Goal: Task Accomplishment & Management: Manage account settings

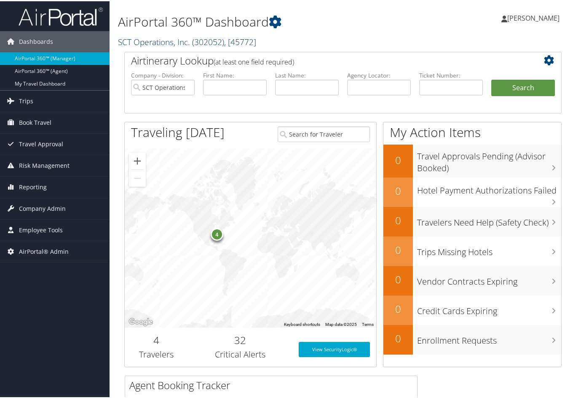
click at [172, 41] on link "SCT Operations, Inc. ( 302052 ) , [ 45772 ]" at bounding box center [187, 40] width 138 height 11
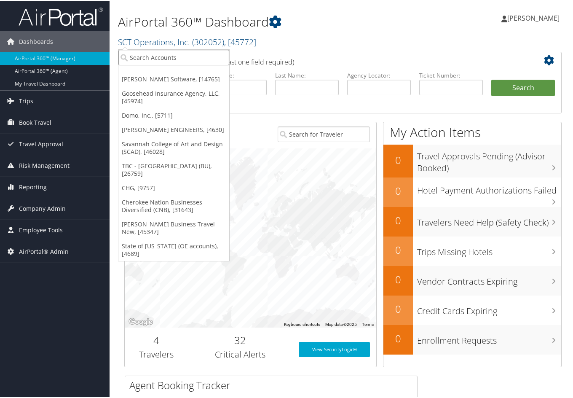
click at [154, 59] on input "search" at bounding box center [173, 56] width 111 height 16
type input "fred"
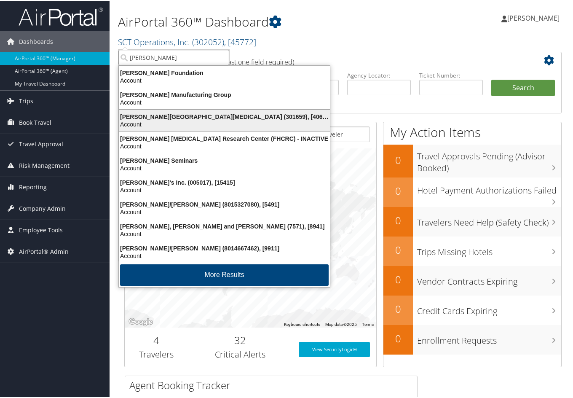
click at [164, 116] on div "Fred Hutchinson Cancer Center (301659), [40671]" at bounding box center [224, 116] width 221 height 8
click at [164, 116] on div "Airtinerary Lookup (at least one field required) Company - Division: SCT Operat…" at bounding box center [343, 213] width 450 height 324
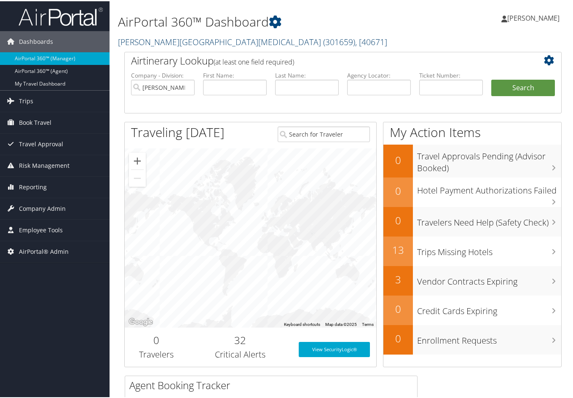
click at [211, 40] on link "Fred Hutchinson Cancer Center ( 301659 ) , [ 40671 ]" at bounding box center [252, 40] width 269 height 11
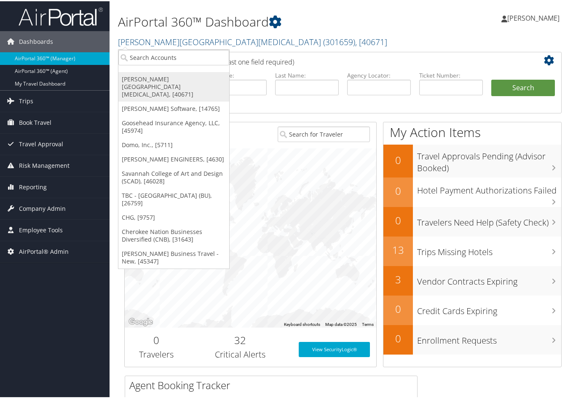
click at [161, 75] on link "[PERSON_NAME][GEOGRAPHIC_DATA][MEDICAL_DATA], [40671]" at bounding box center [173, 86] width 111 height 30
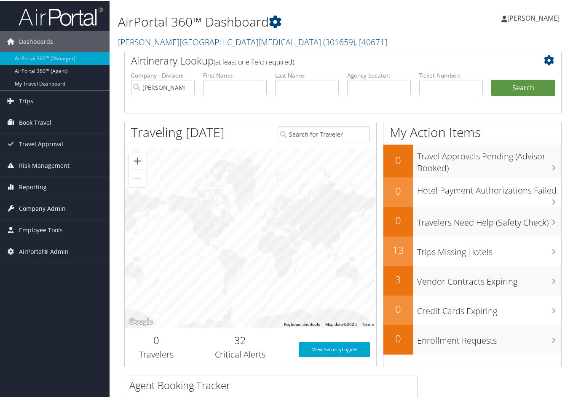
click at [44, 200] on span "Company Admin" at bounding box center [42, 207] width 47 height 21
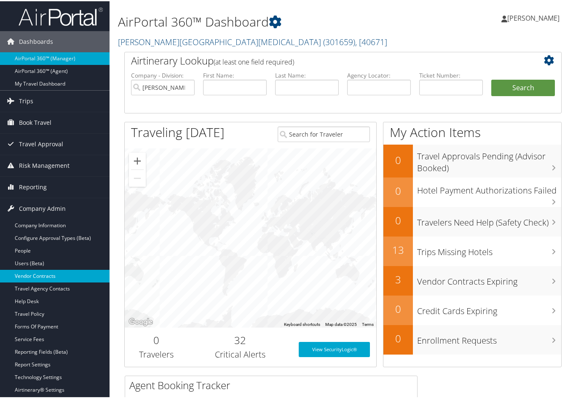
click at [32, 270] on link "Vendor Contracts" at bounding box center [55, 275] width 110 height 13
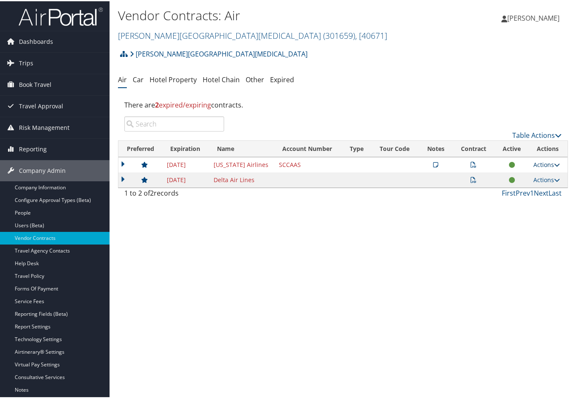
click at [550, 162] on link "Actions" at bounding box center [547, 163] width 27 height 8
click at [471, 164] on icon at bounding box center [474, 164] width 6 height 6
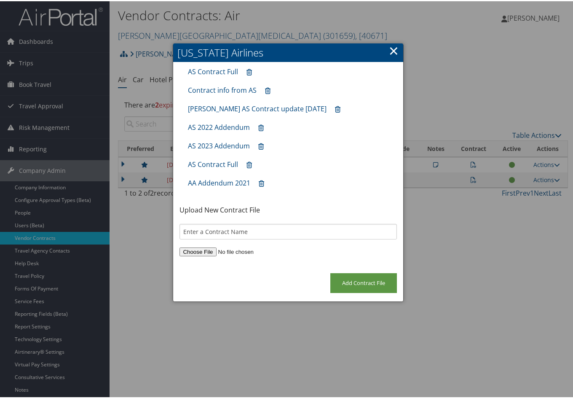
click at [389, 53] on link "×" at bounding box center [394, 49] width 10 height 17
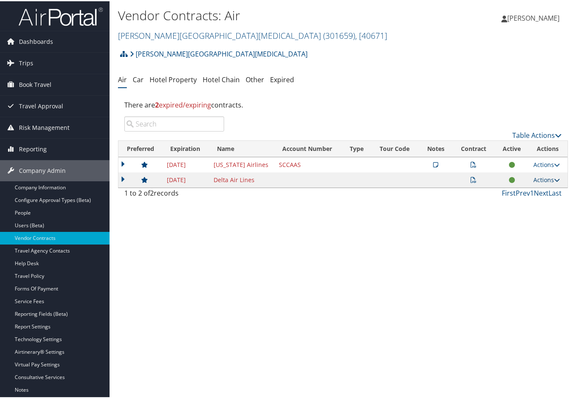
click at [554, 177] on icon at bounding box center [557, 179] width 6 height 6
click at [538, 205] on link "Edit Contract" at bounding box center [526, 205] width 56 height 14
click at [0, 0] on div at bounding box center [0, 0] width 0 height 0
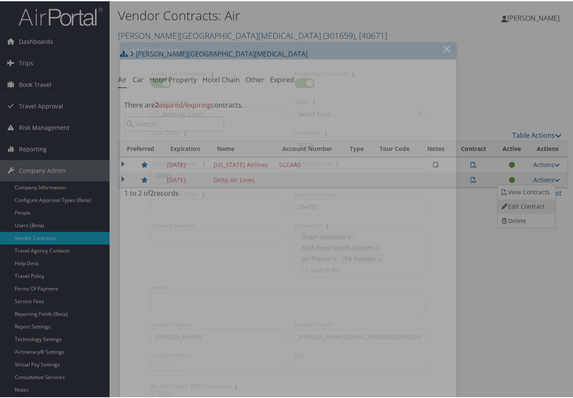
select select "[object Object]"
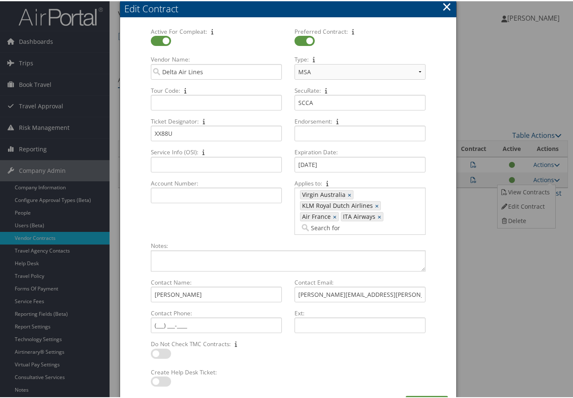
click at [444, 8] on button "×" at bounding box center [447, 5] width 10 height 17
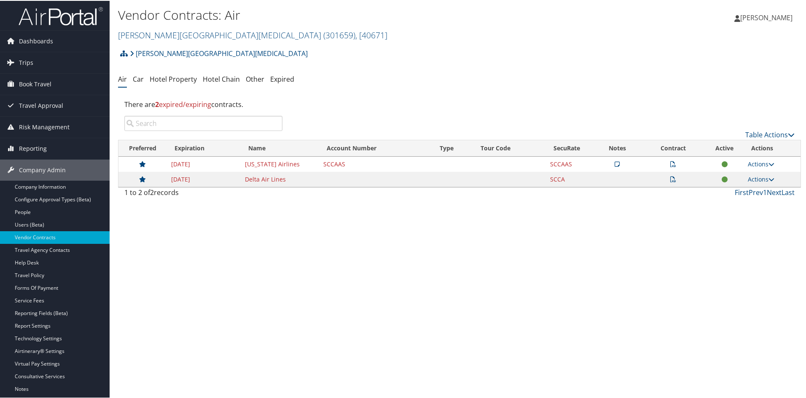
click at [573, 178] on icon at bounding box center [673, 179] width 6 height 6
click at [0, 0] on div at bounding box center [0, 0] width 0 height 0
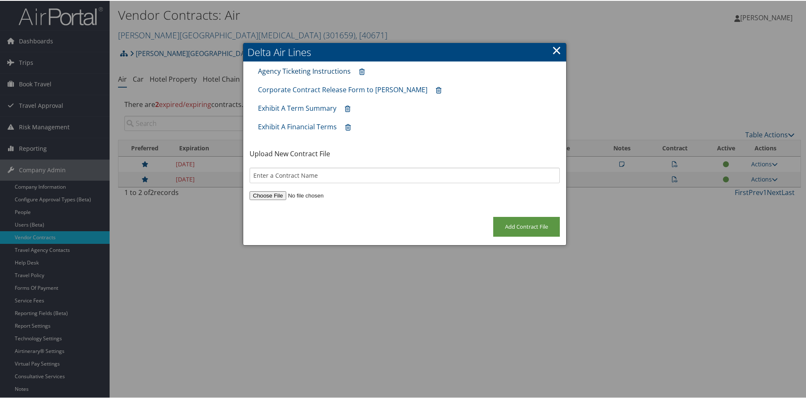
click at [322, 71] on link "Agency Ticketing Instructions" at bounding box center [304, 70] width 93 height 9
click at [553, 50] on link "×" at bounding box center [557, 49] width 10 height 17
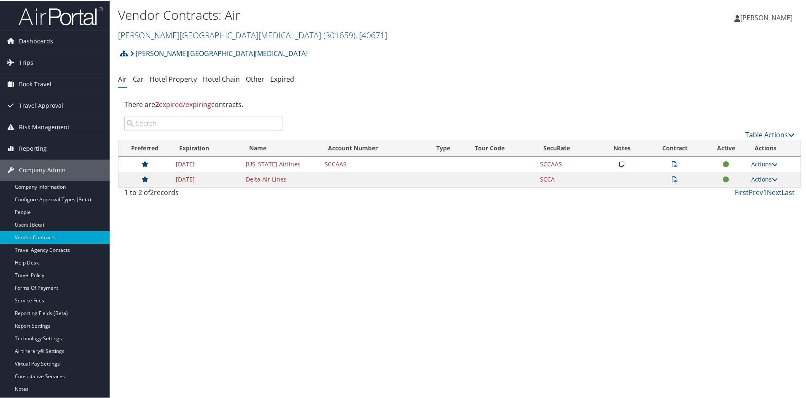
click at [573, 161] on icon at bounding box center [775, 164] width 6 height 6
click at [573, 205] on link "Edit Contract" at bounding box center [744, 204] width 56 height 14
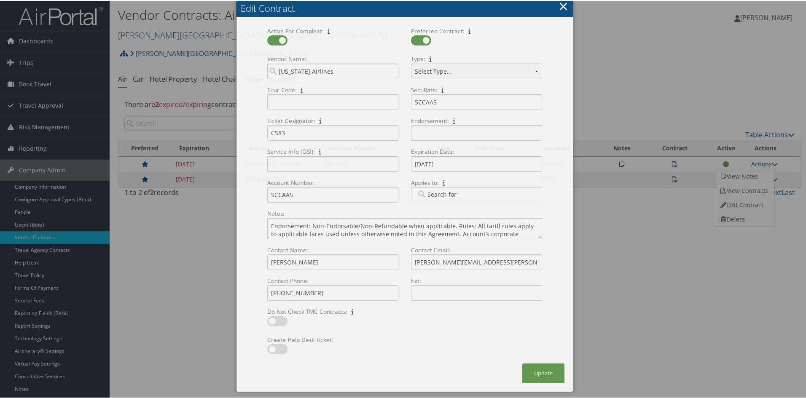
select select "[object Object]"
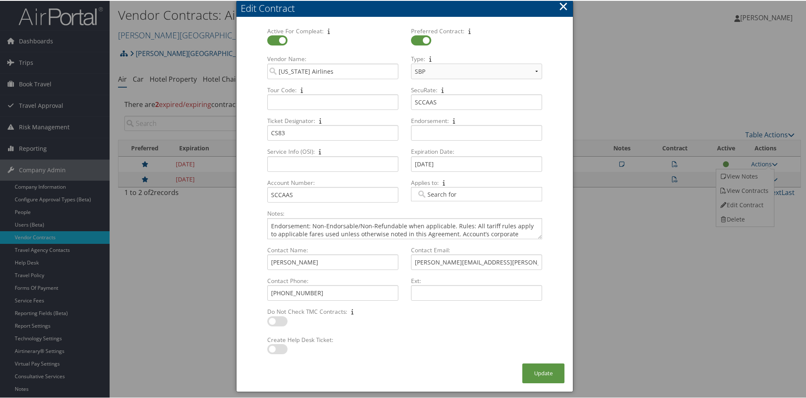
click at [562, 3] on button "×" at bounding box center [564, 5] width 10 height 17
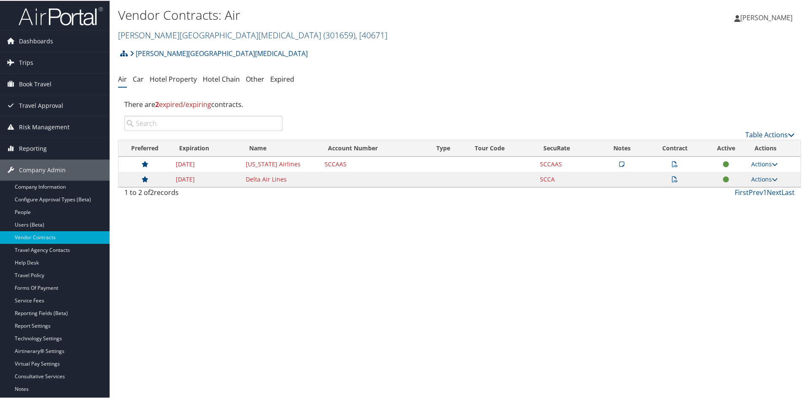
click at [355, 32] on span ", [ 40671 ]" at bounding box center [371, 34] width 32 height 11
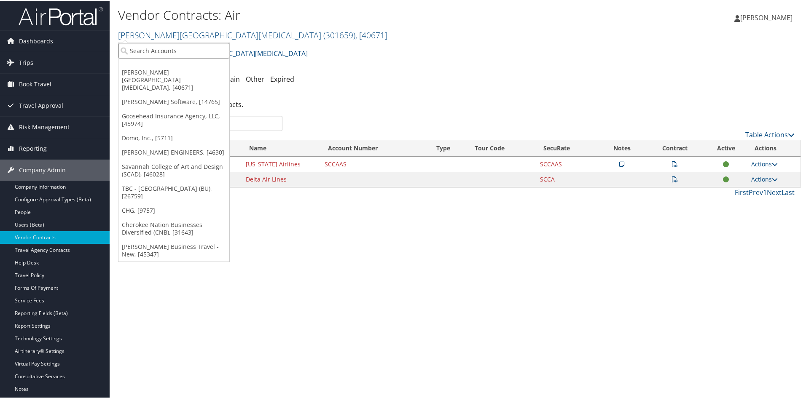
click at [208, 51] on input "search" at bounding box center [173, 50] width 111 height 16
type input "unity advisor"
click at [180, 65] on div "Unity Advisory Group (302092), [46051]" at bounding box center [189, 66] width 151 height 8
click at [180, 65] on div "Fred Hutchinson Cancer Center Account Structure Fred Hutchinson Cancer Center (…" at bounding box center [459, 55] width 683 height 23
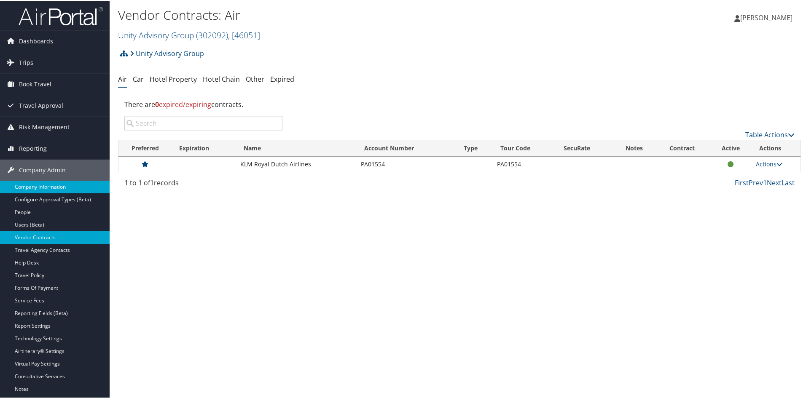
click at [62, 182] on link "Company Information" at bounding box center [55, 186] width 110 height 13
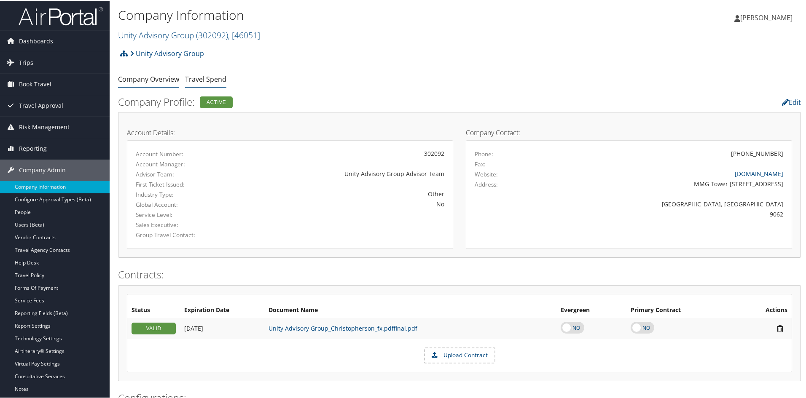
click at [207, 75] on link "Travel Spend" at bounding box center [205, 78] width 41 height 9
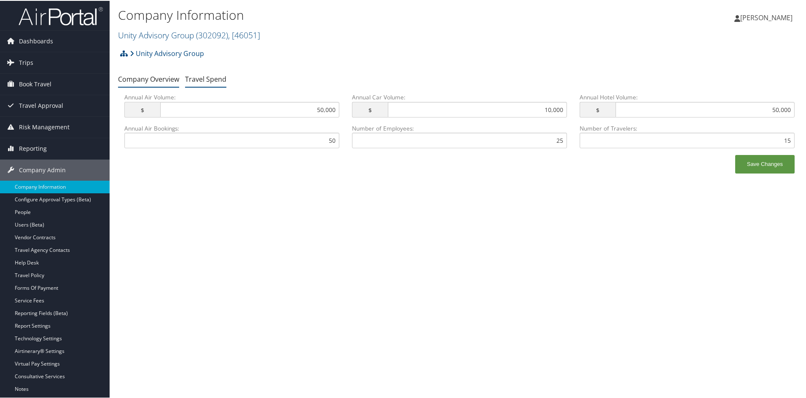
click at [152, 77] on link "Company Overview" at bounding box center [148, 78] width 61 height 9
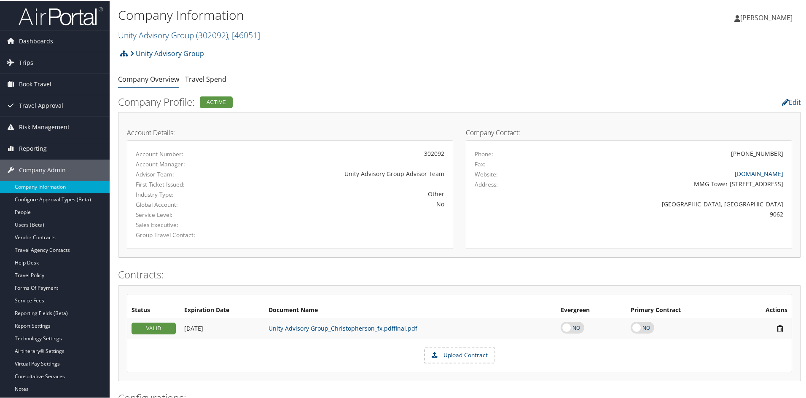
click at [388, 37] on h2 "Unity Advisory Group ( 302092 ) , [ 46051 ]" at bounding box center [345, 34] width 455 height 14
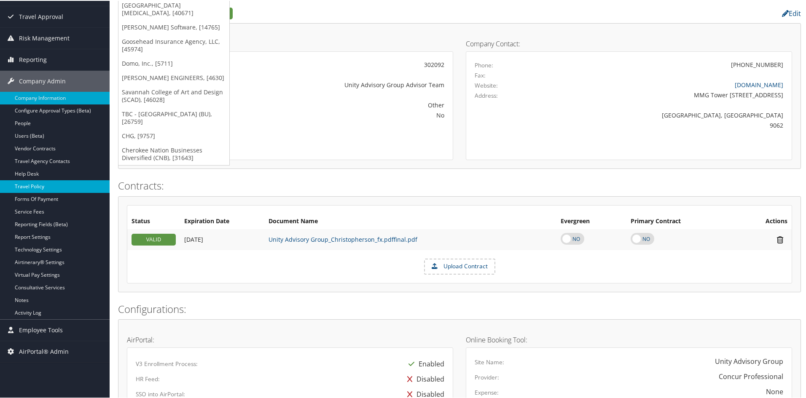
scroll to position [126, 0]
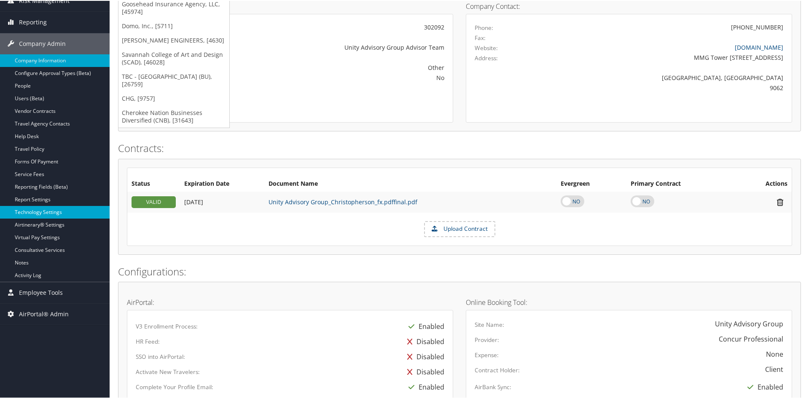
click at [46, 206] on link "Technology Settings" at bounding box center [55, 211] width 110 height 13
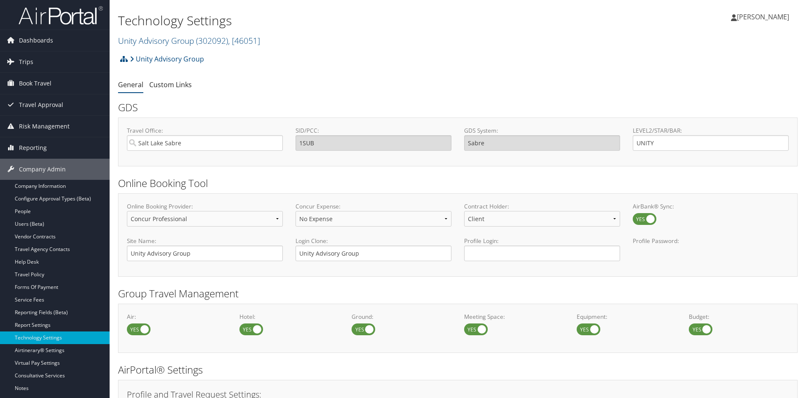
select select "4"
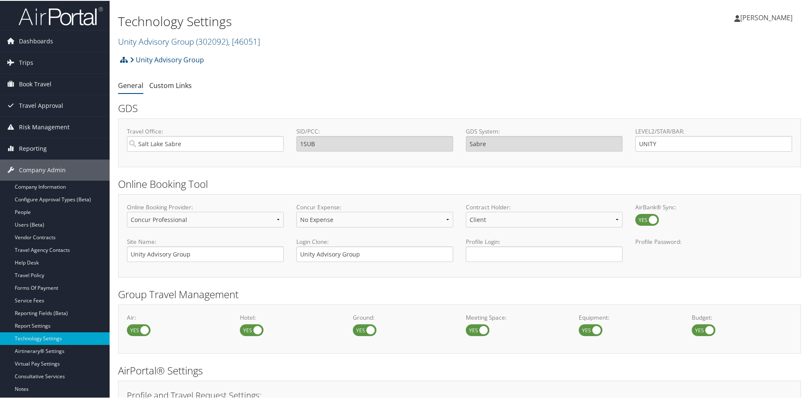
click at [320, 60] on div "Unity Advisory Group Account Structure Unity Advisory Group (302092) ACTIVE Cre…" at bounding box center [459, 62] width 683 height 23
click at [449, 40] on h2 "Unity Advisory Group ( 302092 ) , [ 46051 ]" at bounding box center [345, 40] width 455 height 14
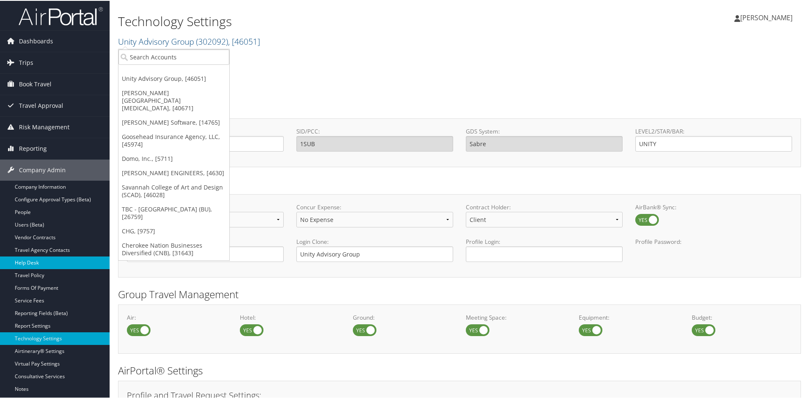
click at [33, 257] on link "Help Desk" at bounding box center [55, 262] width 110 height 13
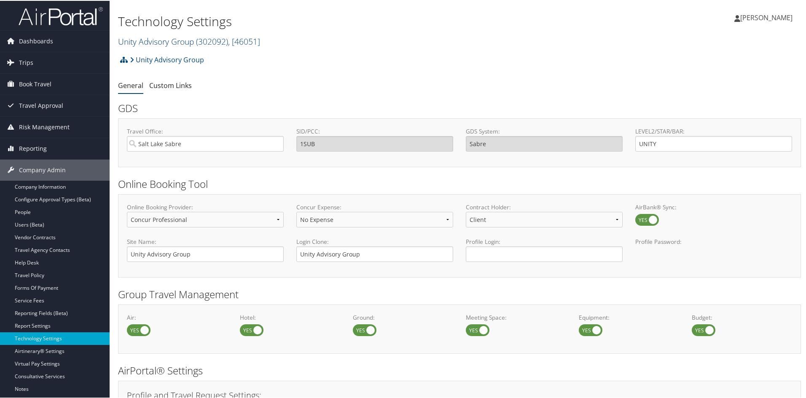
click at [157, 38] on link "Unity Advisory Group ( 302092 ) , [ 46051 ]" at bounding box center [189, 40] width 142 height 11
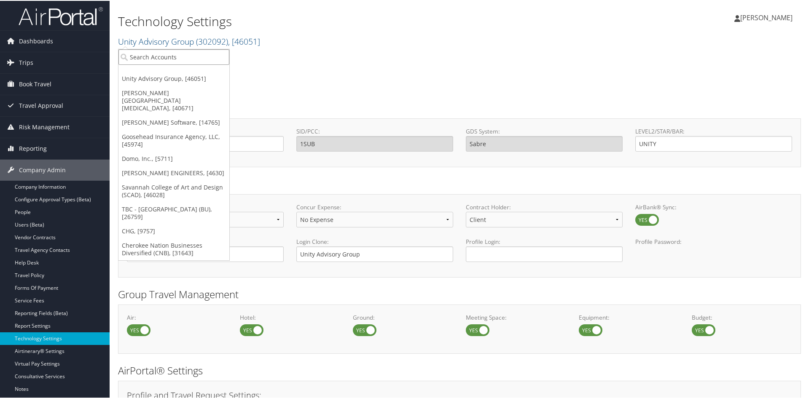
click at [145, 60] on input "search" at bounding box center [173, 56] width 111 height 16
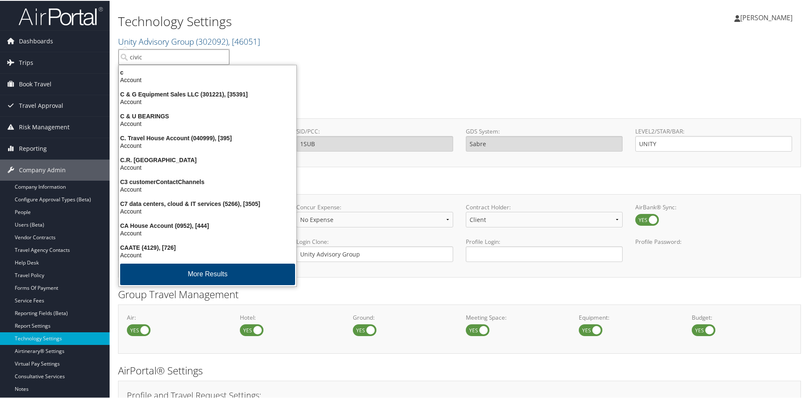
type input "civica"
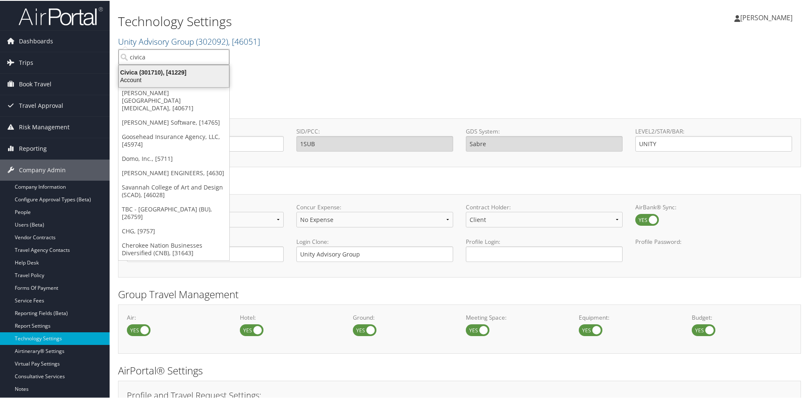
click at [129, 77] on div "Account" at bounding box center [174, 79] width 120 height 8
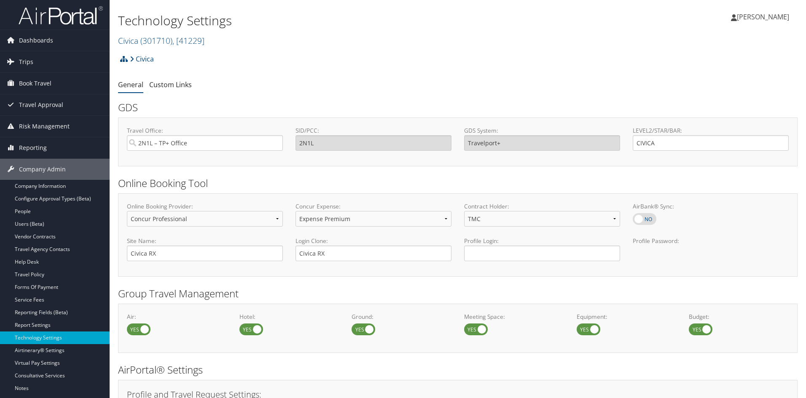
select select "4"
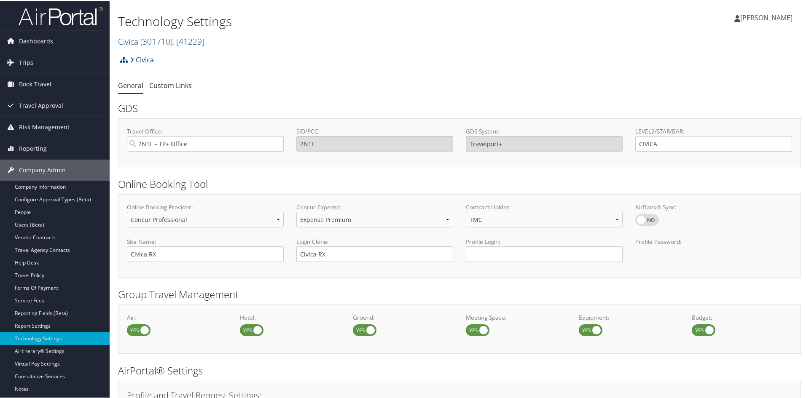
click at [201, 36] on span ", [ 41229 ]" at bounding box center [188, 40] width 32 height 11
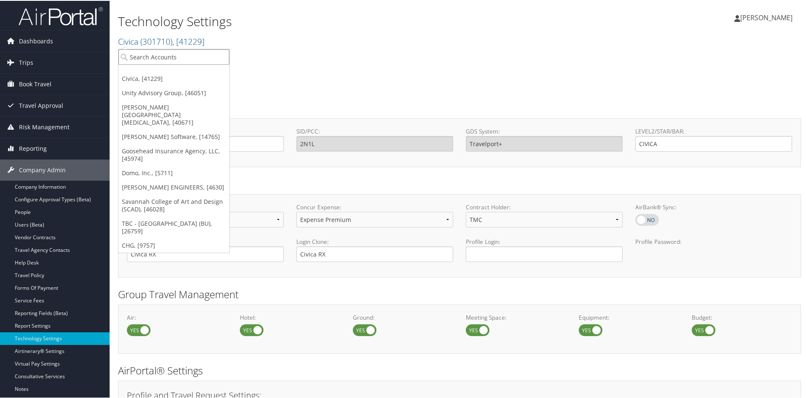
click at [175, 51] on input "search" at bounding box center [173, 56] width 111 height 16
type input "drivece"
click at [159, 77] on div "Account" at bounding box center [175, 79] width 122 height 8
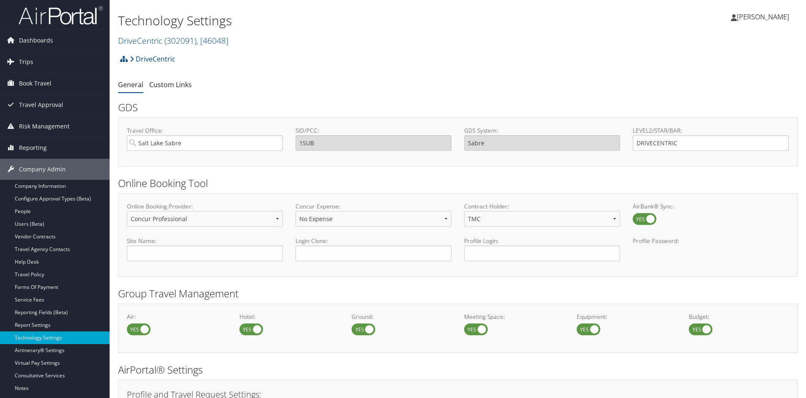
select select "4"
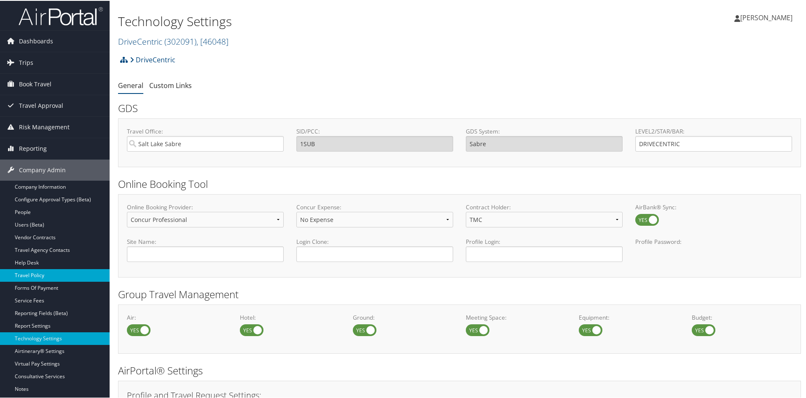
click at [42, 276] on link "Travel Policy" at bounding box center [55, 275] width 110 height 13
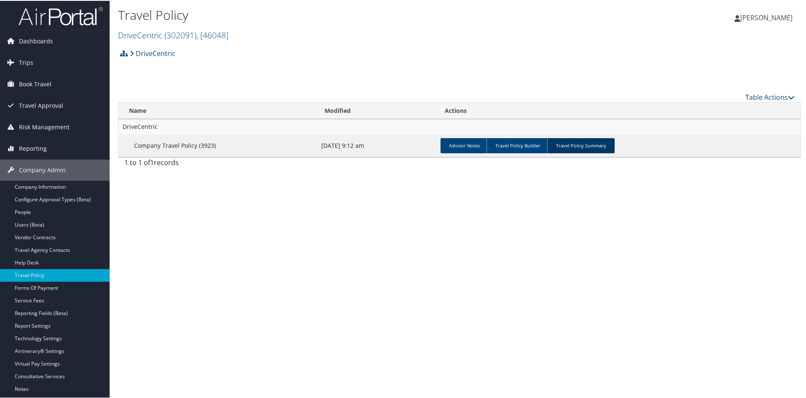
click at [581, 147] on link "Travel Policy Summary" at bounding box center [580, 144] width 67 height 15
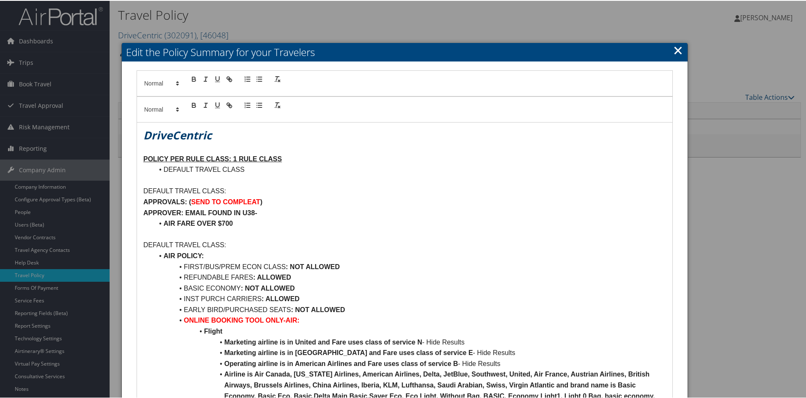
click at [673, 44] on link "×" at bounding box center [678, 49] width 10 height 17
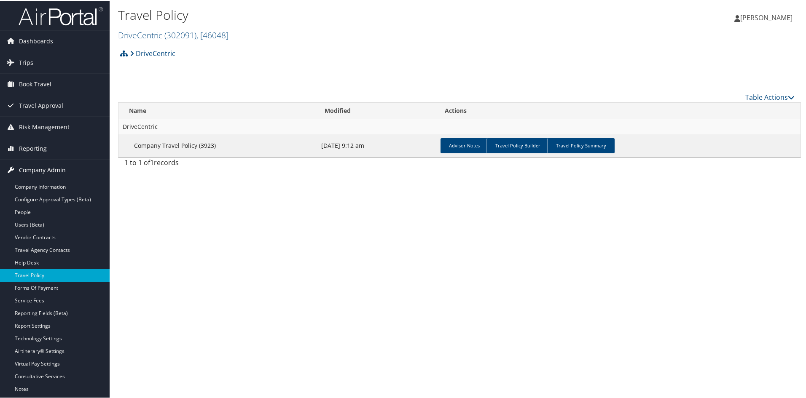
click at [41, 167] on span "Company Admin" at bounding box center [42, 169] width 47 height 21
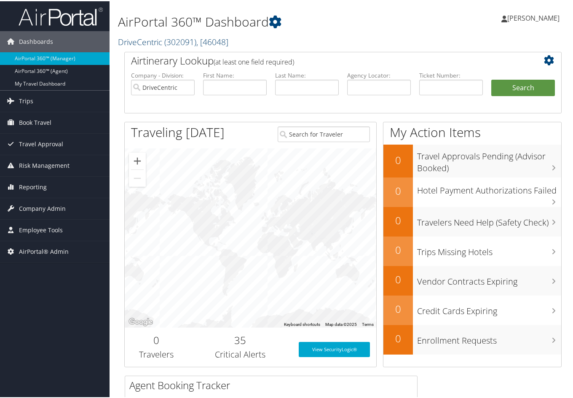
click at [154, 43] on link "DriveCentric ( 302091 ) , [ 46048 ]" at bounding box center [173, 40] width 110 height 11
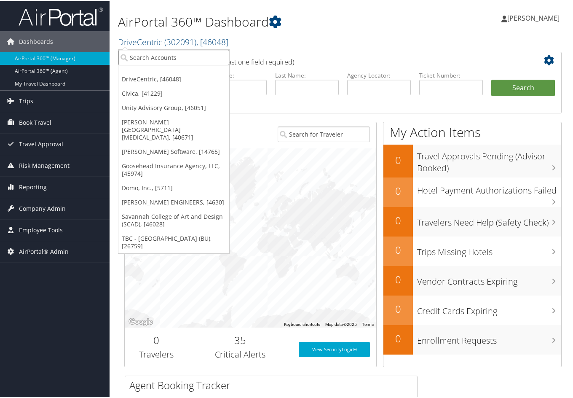
click at [146, 56] on input "search" at bounding box center [173, 56] width 111 height 16
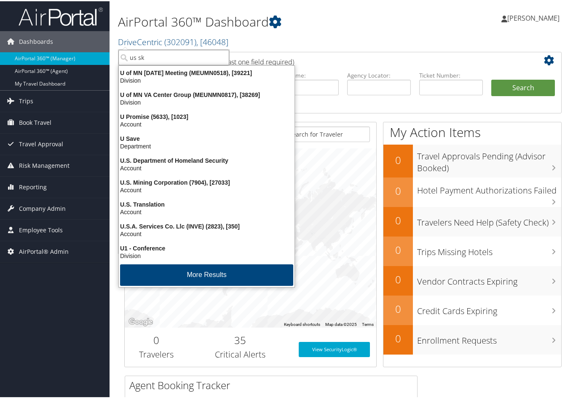
type input "us ski"
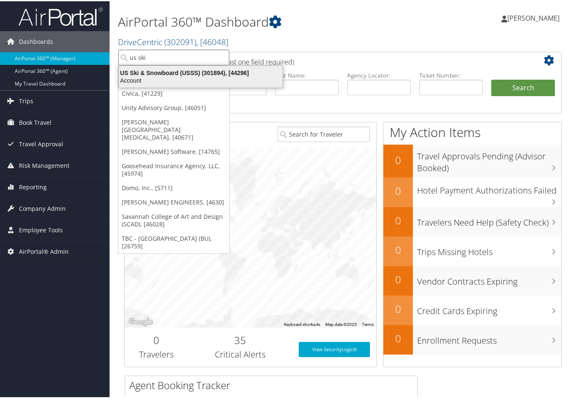
click at [145, 75] on div "Account" at bounding box center [201, 79] width 174 height 8
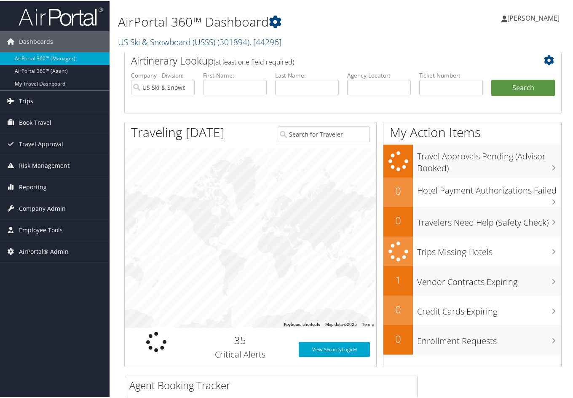
click at [26, 95] on span "Trips" at bounding box center [26, 99] width 14 height 21
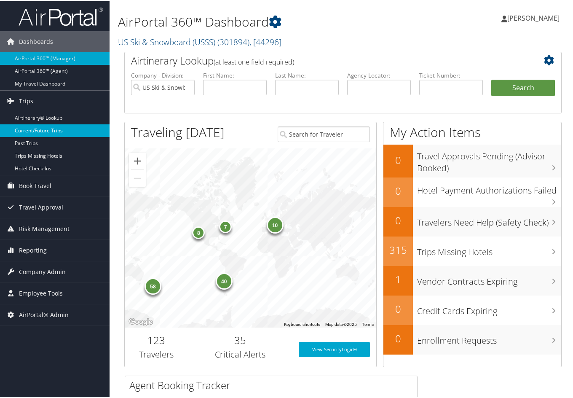
click at [39, 127] on link "Current/Future Trips" at bounding box center [55, 129] width 110 height 13
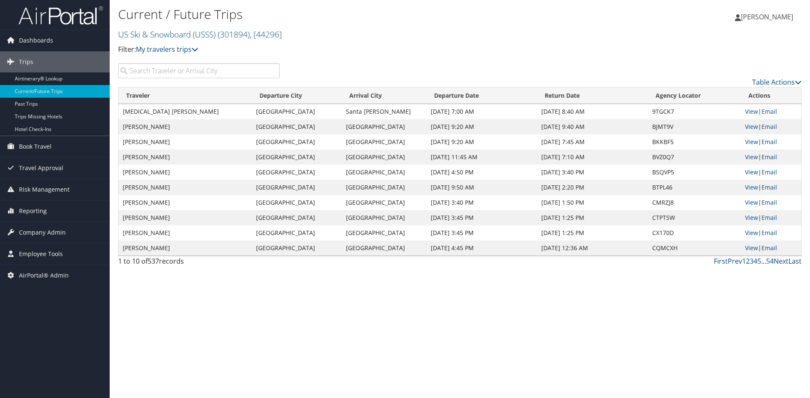
click at [576, 262] on link "Last" at bounding box center [794, 261] width 13 height 9
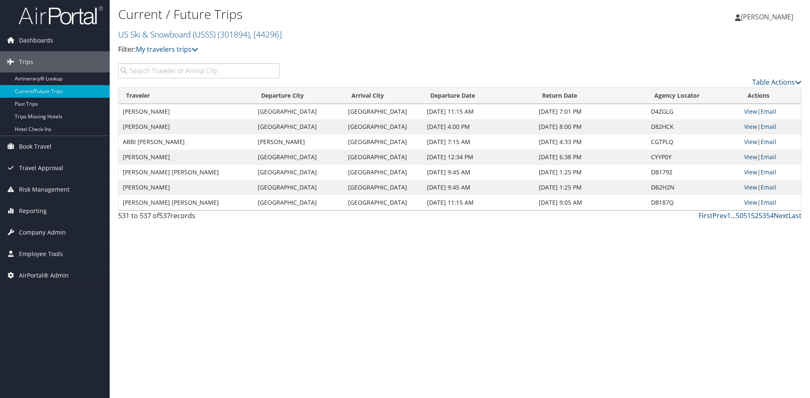
click at [576, 212] on link "Next" at bounding box center [780, 215] width 15 height 9
click at [576, 213] on link "Next" at bounding box center [780, 215] width 15 height 9
click at [191, 32] on link "US Ski & Snowboard (USSS) ( 301894 ) , [ 44296 ]" at bounding box center [200, 34] width 164 height 11
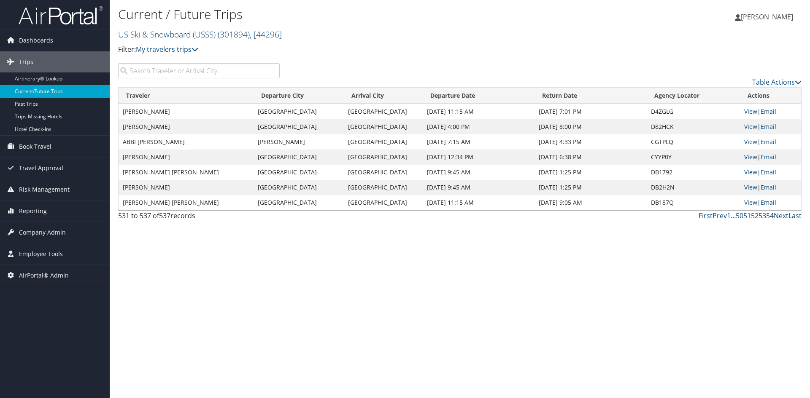
click at [191, 32] on link "US Ski & Snowboard (USSS) ( 301894 ) , [ 44296 ]" at bounding box center [200, 34] width 164 height 11
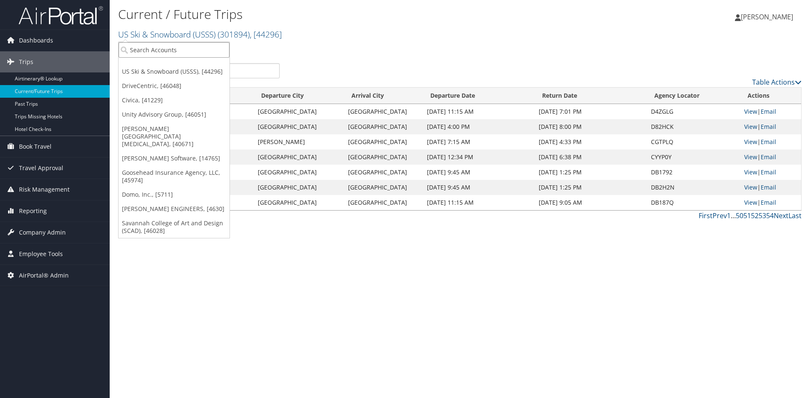
click at [170, 48] on input "search" at bounding box center [173, 50] width 111 height 16
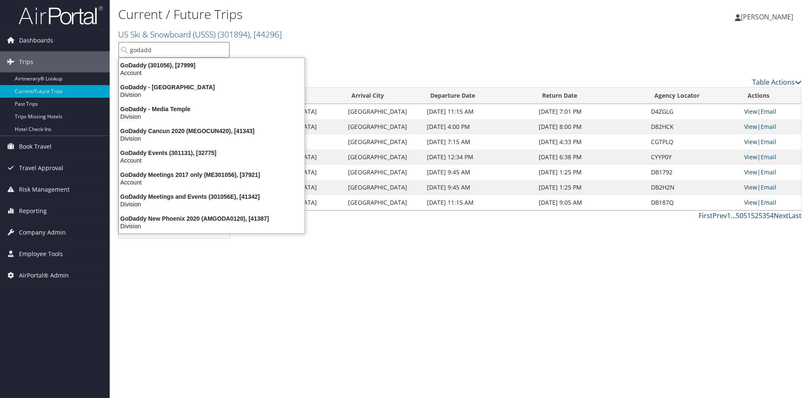
type input "godaddy"
click at [143, 62] on div "GoDaddy (301056), [27999]" at bounding box center [212, 66] width 196 height 8
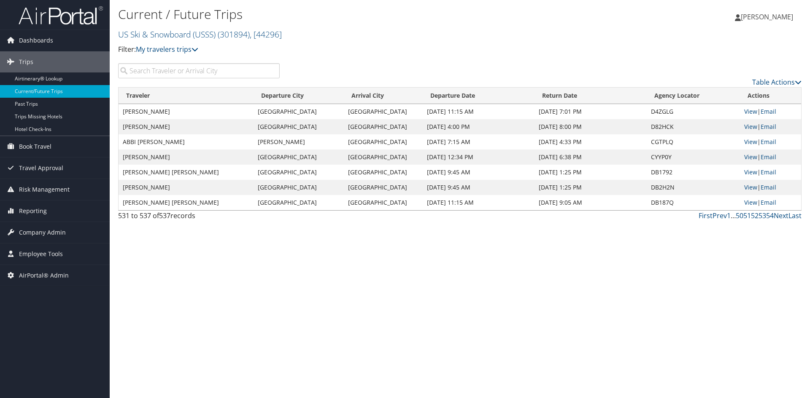
click at [143, 62] on div "Current / Future Trips US Ski & Snowboard (USSS) ( 301894 ) , [ 44296 ] US Ski …" at bounding box center [345, 33] width 455 height 59
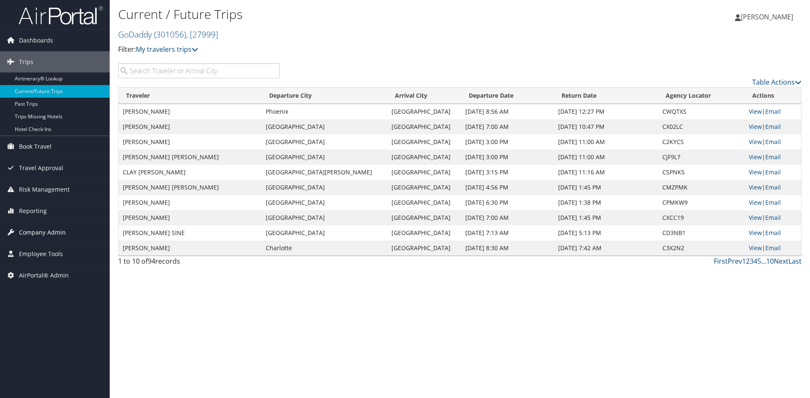
click at [45, 228] on span "Company Admin" at bounding box center [42, 232] width 47 height 21
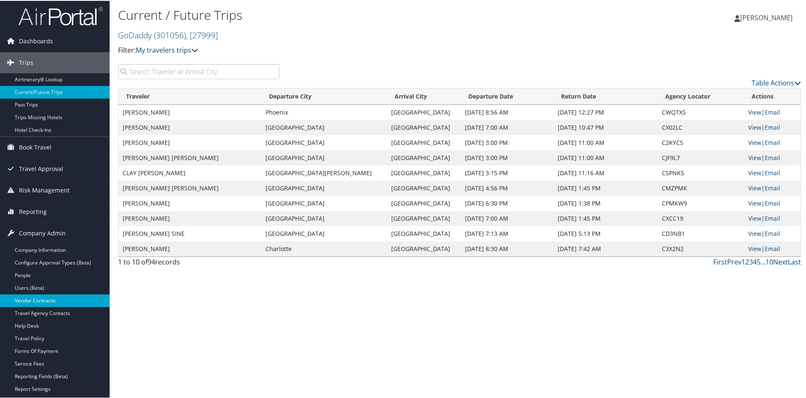
click at [35, 295] on link "Vendor Contracts" at bounding box center [55, 300] width 110 height 13
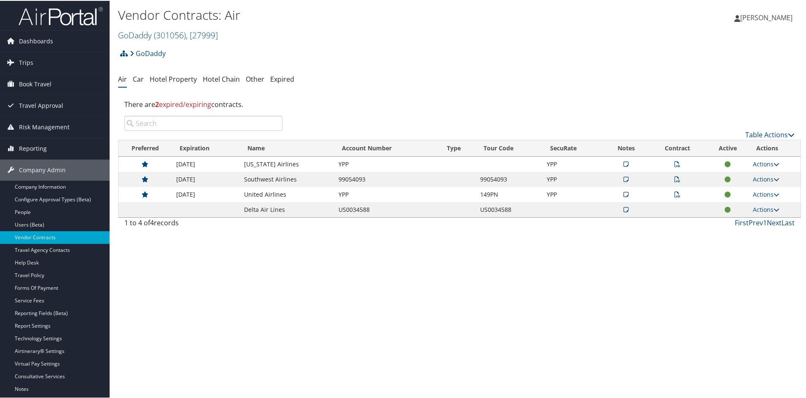
click at [675, 194] on icon at bounding box center [678, 194] width 6 height 6
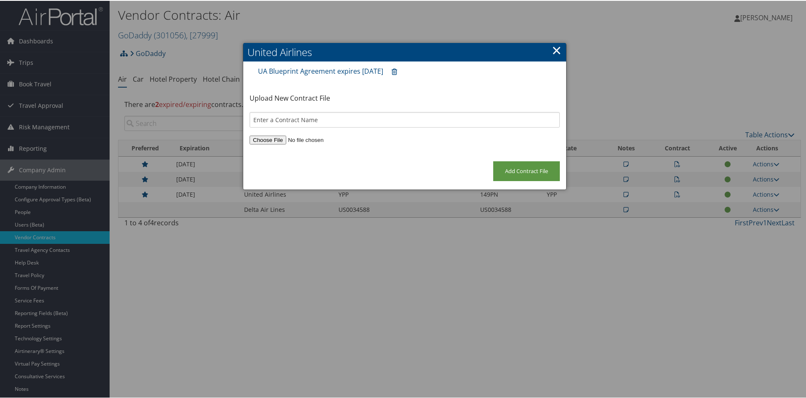
click at [554, 49] on link "×" at bounding box center [557, 49] width 10 height 17
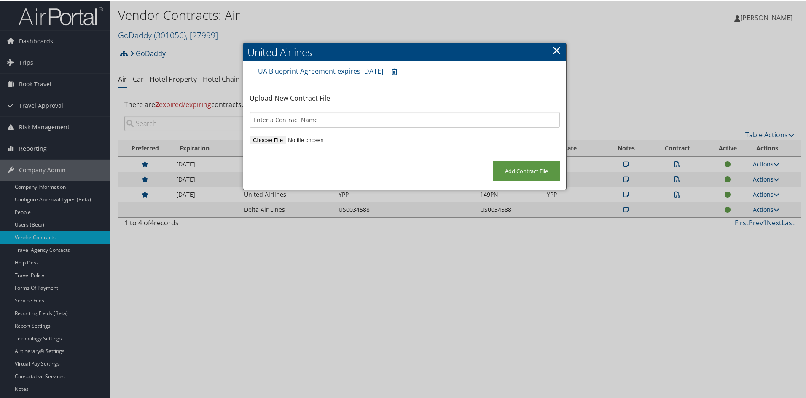
click at [554, 49] on link "×" at bounding box center [557, 49] width 10 height 17
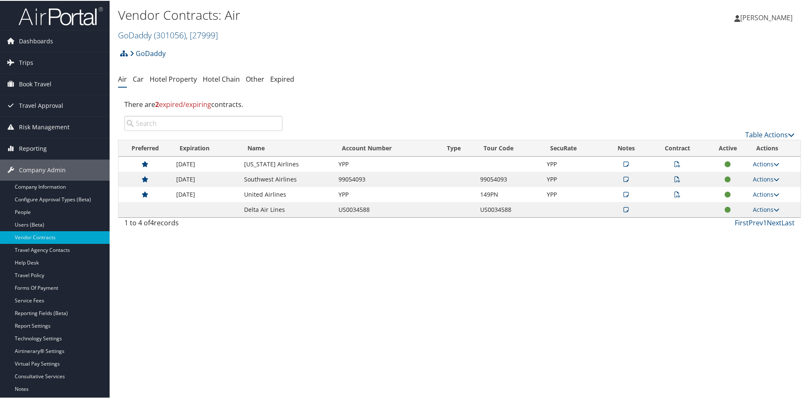
click at [675, 161] on icon at bounding box center [678, 164] width 6 height 6
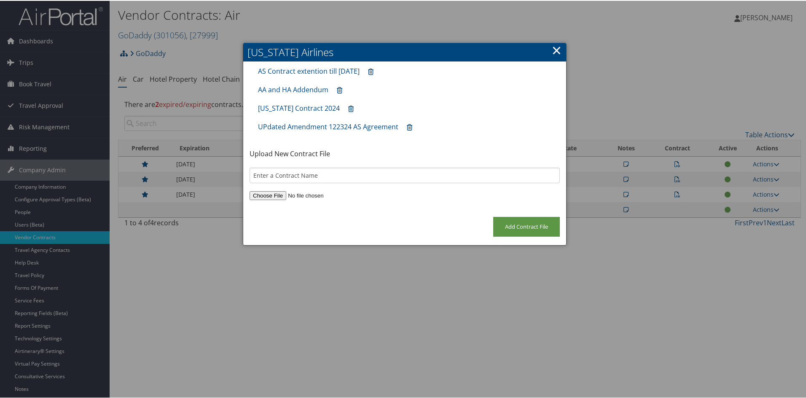
click at [556, 51] on link "×" at bounding box center [557, 49] width 10 height 17
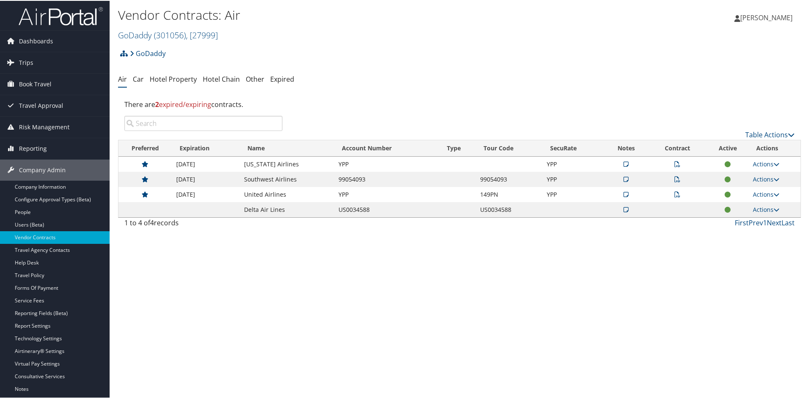
click at [675, 177] on icon at bounding box center [678, 179] width 6 height 6
click at [0, 0] on div at bounding box center [0, 0] width 0 height 0
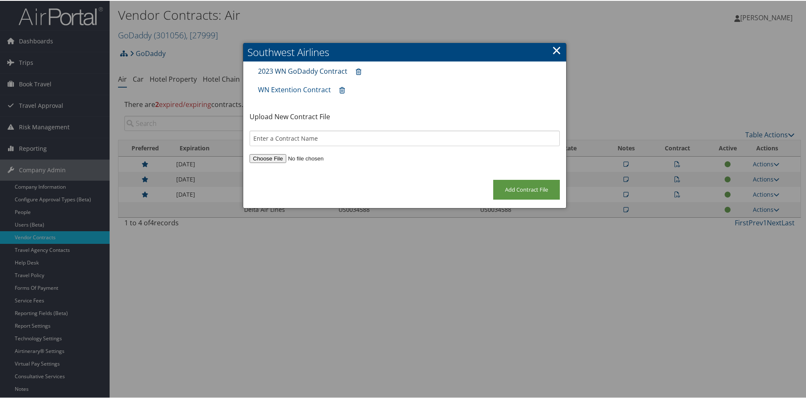
click at [283, 68] on link "2023 WN GoDaddy Contract" at bounding box center [302, 70] width 89 height 9
click at [307, 91] on link "WN Extention Contract" at bounding box center [294, 88] width 73 height 9
click at [552, 53] on link "×" at bounding box center [557, 49] width 10 height 17
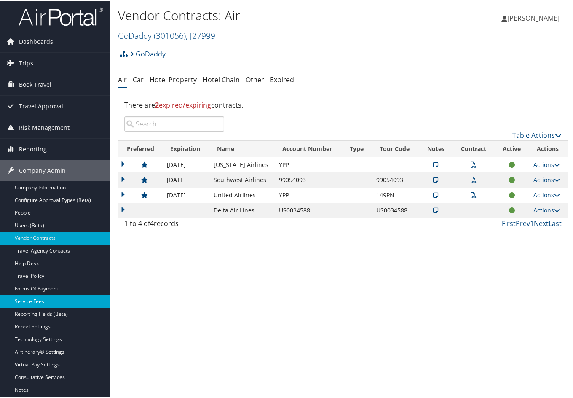
click at [63, 301] on link "Service Fees" at bounding box center [55, 300] width 110 height 13
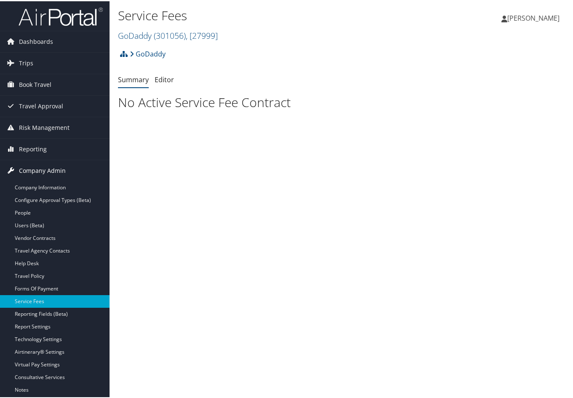
click at [42, 166] on span "Company Admin" at bounding box center [42, 169] width 47 height 21
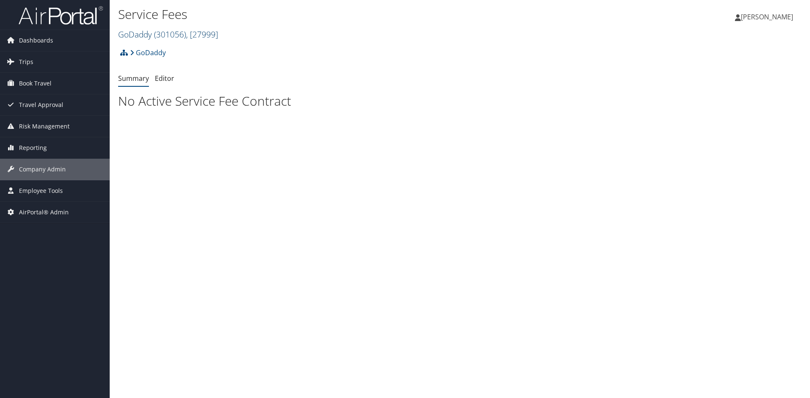
click at [172, 34] on span "( 301056 )" at bounding box center [170, 34] width 32 height 11
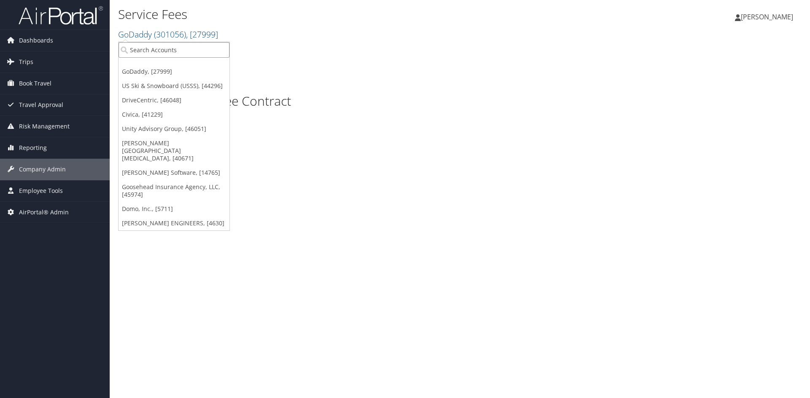
click at [163, 43] on input "search" at bounding box center [173, 50] width 111 height 16
type input "us ski"
click at [164, 69] on div "US Ski & Snowboard (USSS) (301894), [44296] Account" at bounding box center [200, 68] width 161 height 19
click at [164, 69] on div "GoDaddy Account Structure GoDaddy (301056) OFFBOARDING Create Child GoDaddy - M…" at bounding box center [459, 77] width 683 height 66
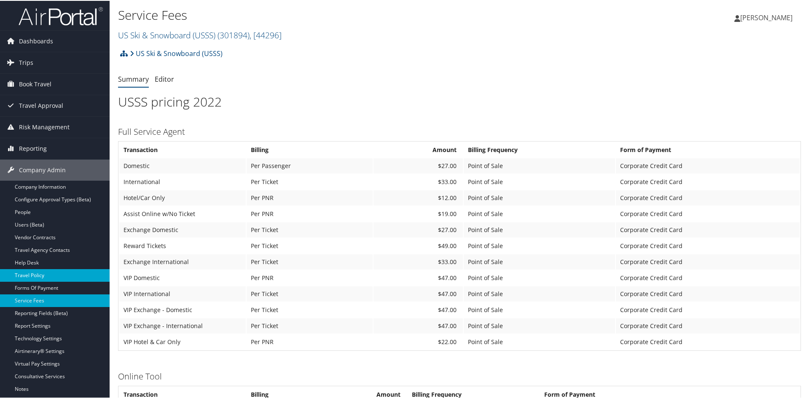
click at [42, 272] on link "Travel Policy" at bounding box center [55, 275] width 110 height 13
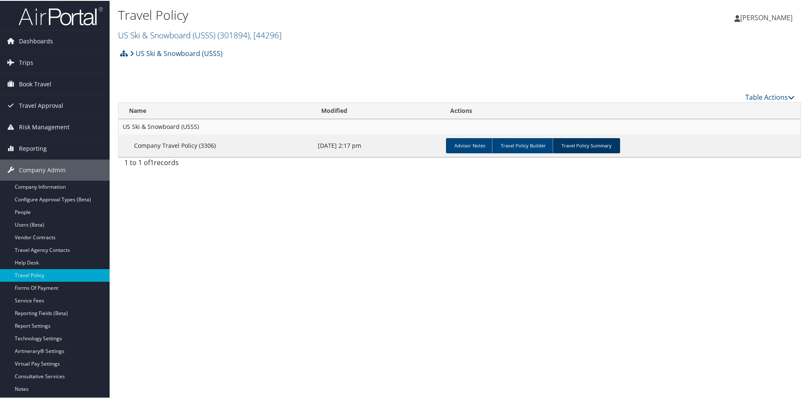
click at [573, 146] on link "Travel Policy Summary" at bounding box center [586, 144] width 67 height 15
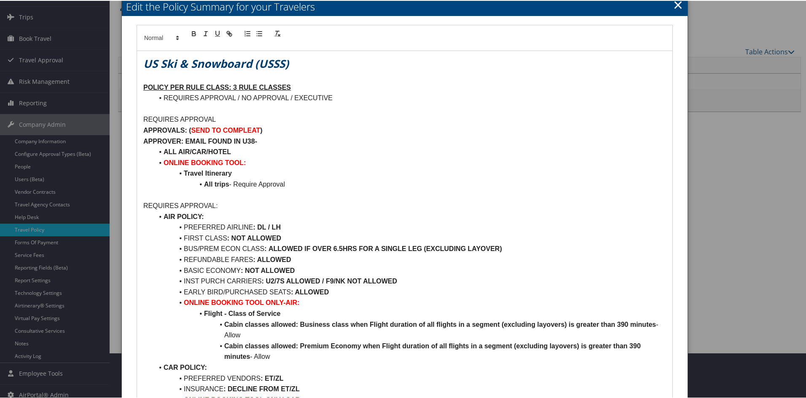
scroll to position [42, 0]
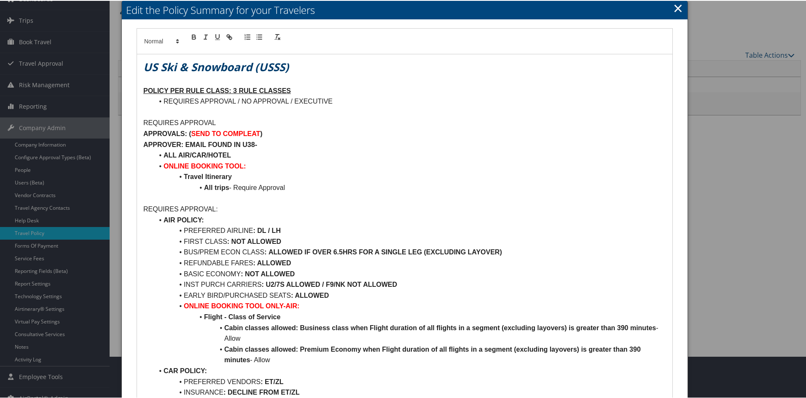
click at [676, 3] on link "×" at bounding box center [678, 7] width 10 height 17
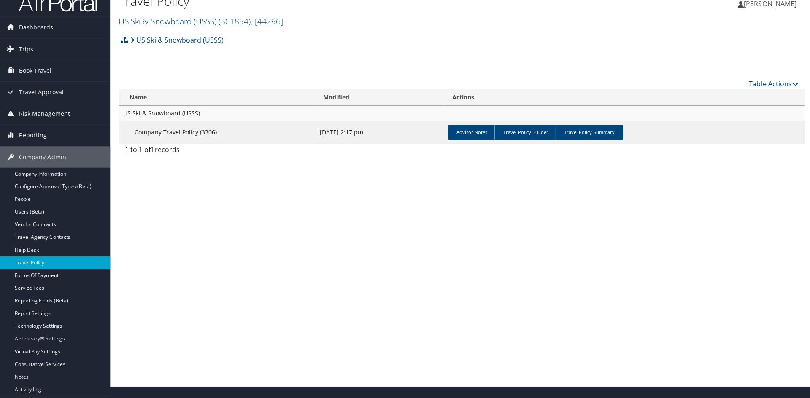
scroll to position [0, 0]
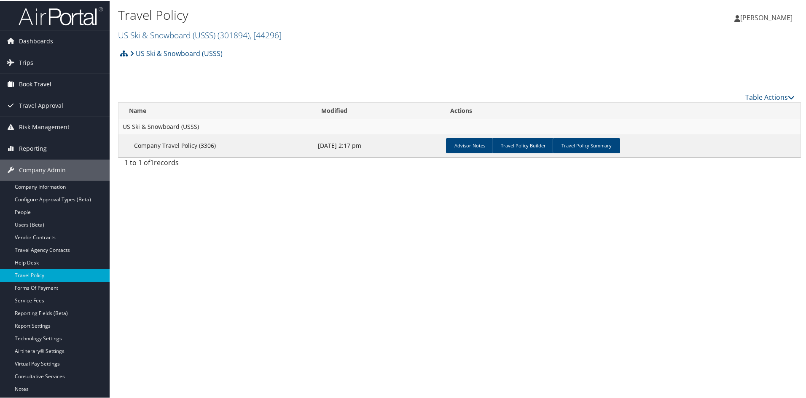
click at [35, 84] on span "Book Travel" at bounding box center [35, 83] width 32 height 21
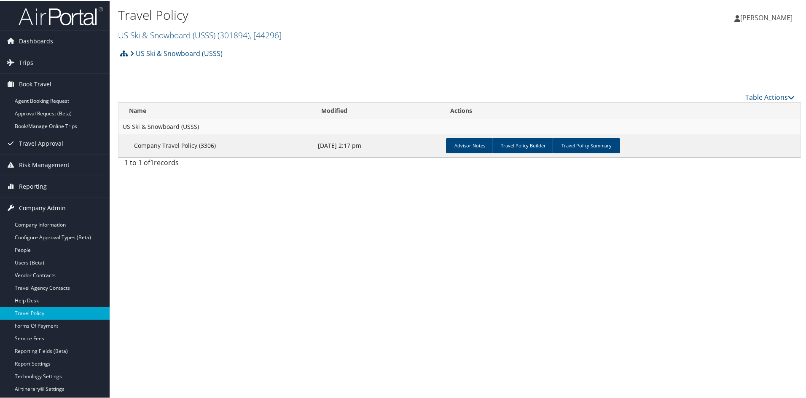
click at [39, 206] on span "Company Admin" at bounding box center [42, 207] width 47 height 21
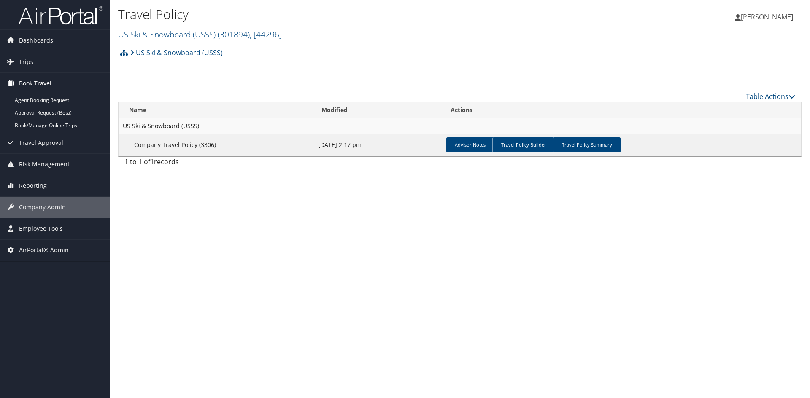
click at [40, 80] on span "Book Travel" at bounding box center [35, 83] width 32 height 21
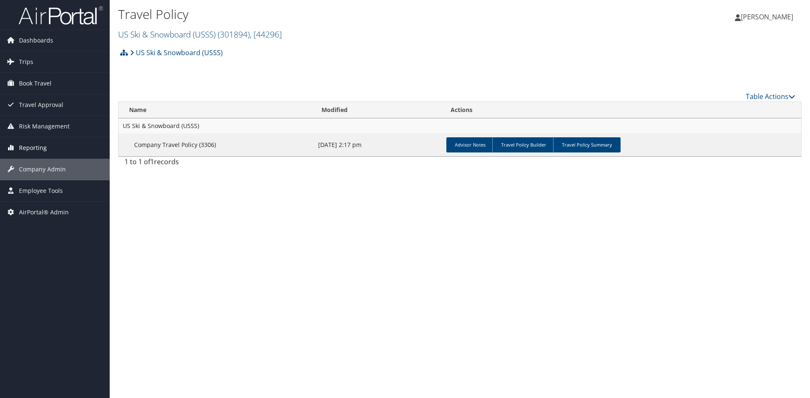
click at [37, 142] on span "Reporting" at bounding box center [33, 147] width 28 height 21
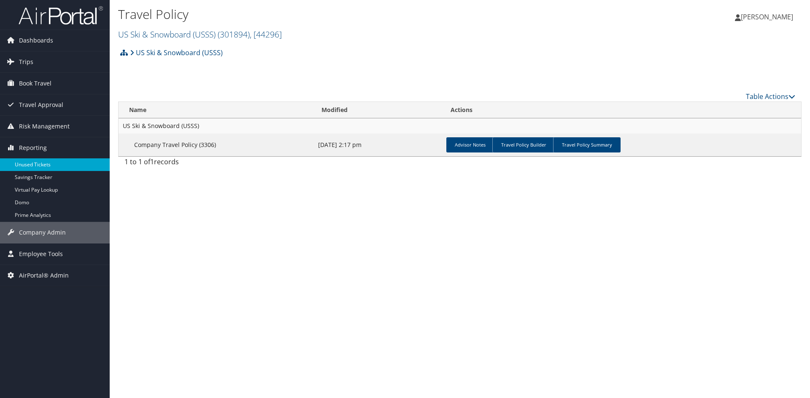
click at [37, 159] on link "Unused Tickets" at bounding box center [55, 165] width 110 height 13
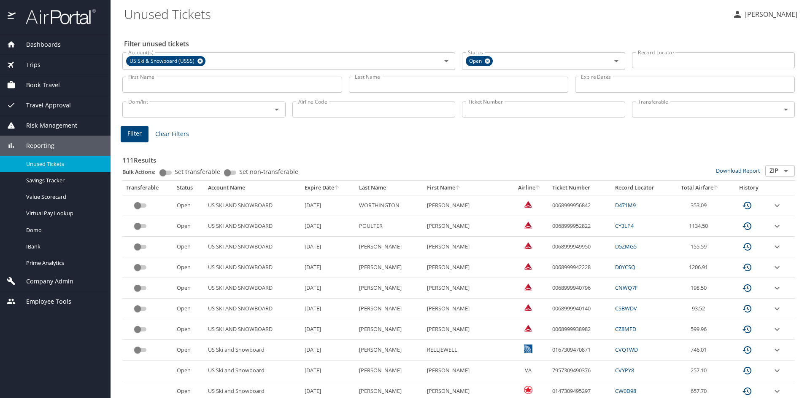
click at [39, 142] on span "Reporting" at bounding box center [35, 145] width 39 height 9
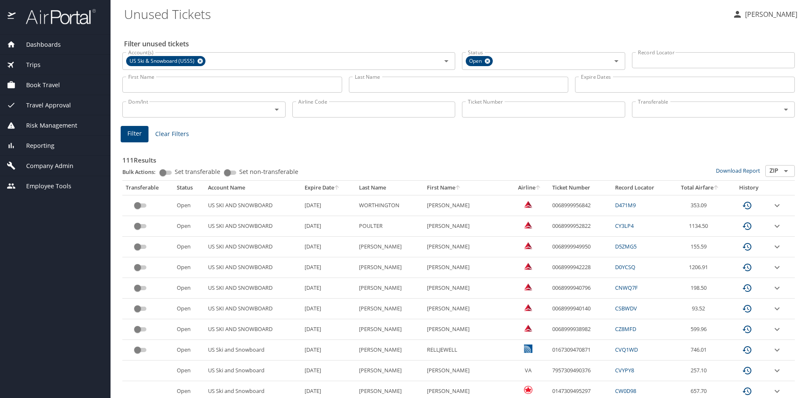
click at [55, 166] on span "Company Admin" at bounding box center [45, 165] width 58 height 9
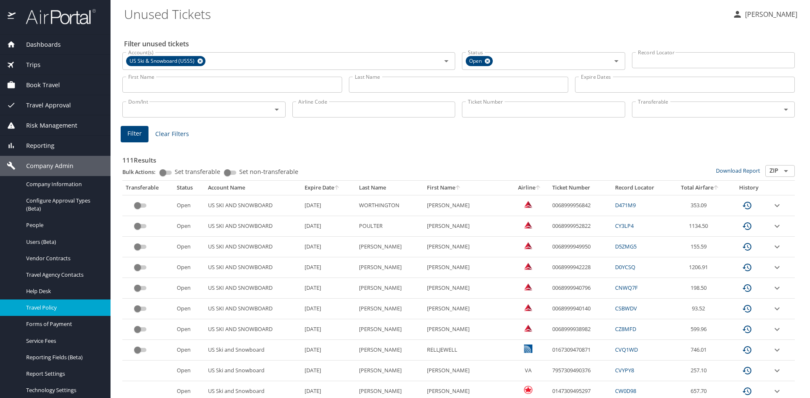
click at [55, 310] on span "Travel Policy" at bounding box center [63, 308] width 74 height 8
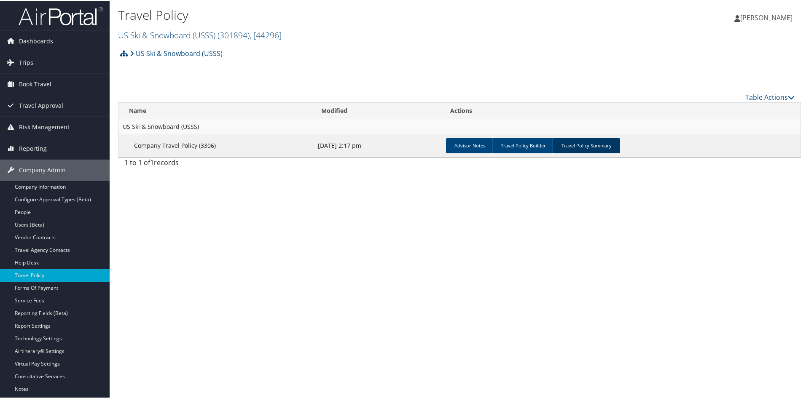
click at [574, 147] on link "Travel Policy Summary" at bounding box center [586, 144] width 67 height 15
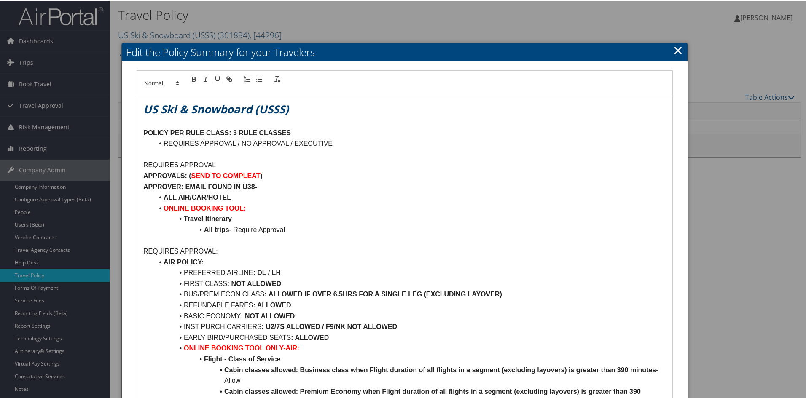
click at [674, 47] on link "×" at bounding box center [678, 49] width 10 height 17
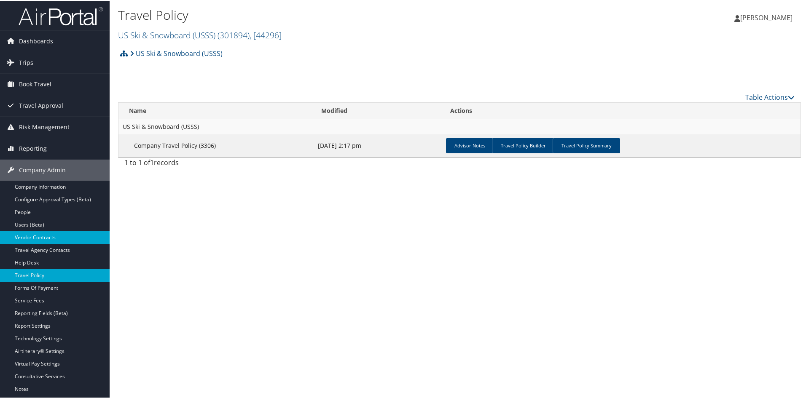
click at [54, 237] on link "Vendor Contracts" at bounding box center [55, 237] width 110 height 13
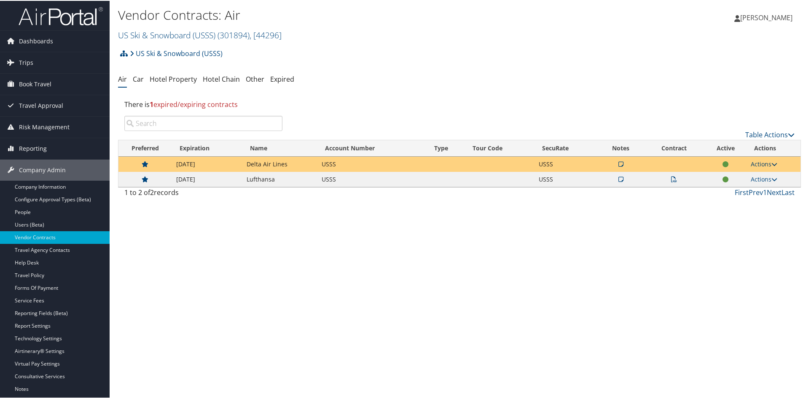
click at [775, 163] on icon at bounding box center [775, 164] width 6 height 6
click at [739, 202] on link "Edit Contract" at bounding box center [744, 204] width 56 height 14
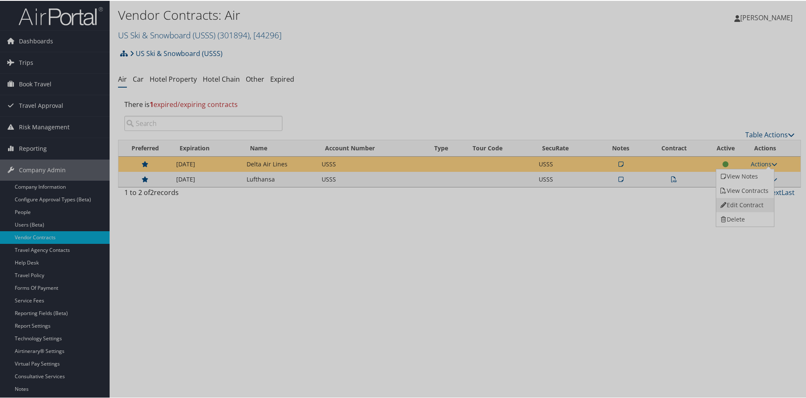
select select "[object Object]"
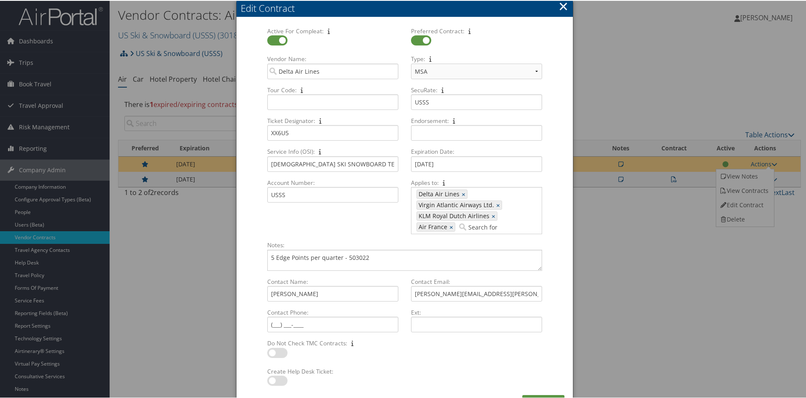
click at [562, 4] on button "×" at bounding box center [564, 5] width 10 height 17
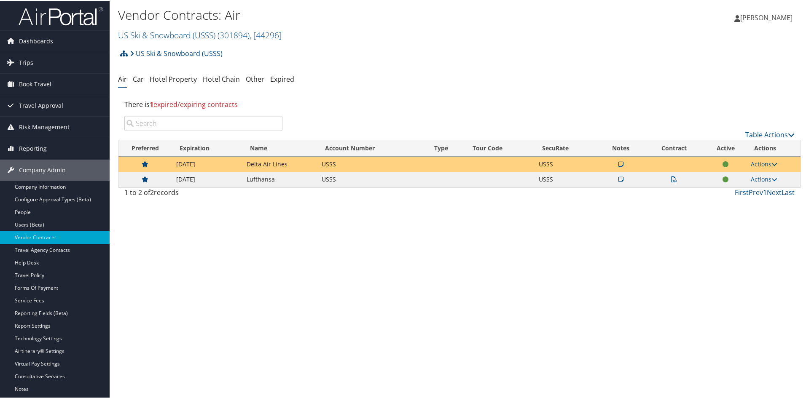
click at [671, 177] on icon at bounding box center [674, 179] width 6 height 6
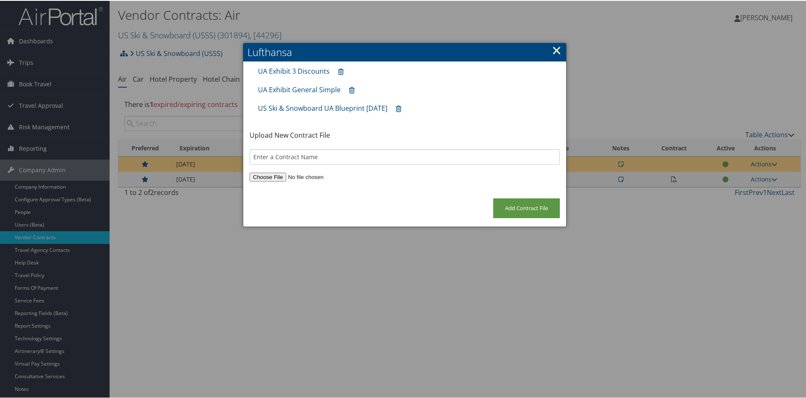
click at [552, 51] on link "×" at bounding box center [557, 49] width 10 height 17
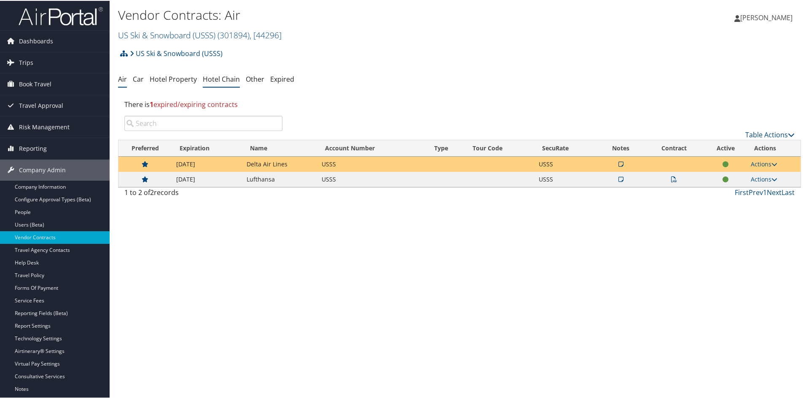
click at [228, 77] on link "Hotel Chain" at bounding box center [221, 78] width 37 height 9
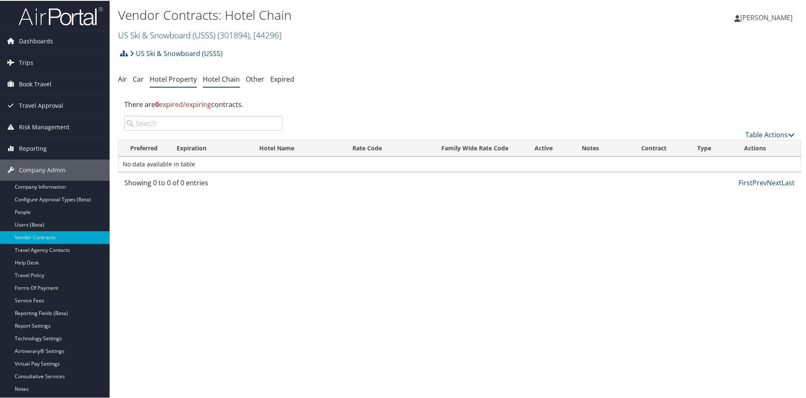
click at [172, 77] on link "Hotel Property" at bounding box center [173, 78] width 47 height 9
click at [142, 77] on link "Car" at bounding box center [138, 78] width 11 height 9
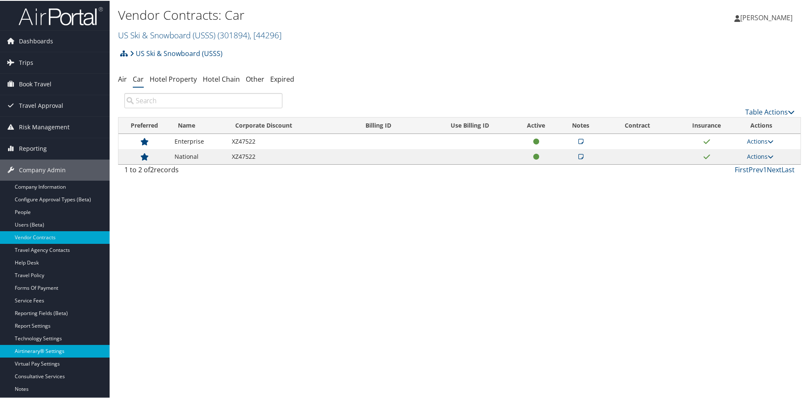
click at [46, 354] on link "Airtinerary® Settings" at bounding box center [55, 350] width 110 height 13
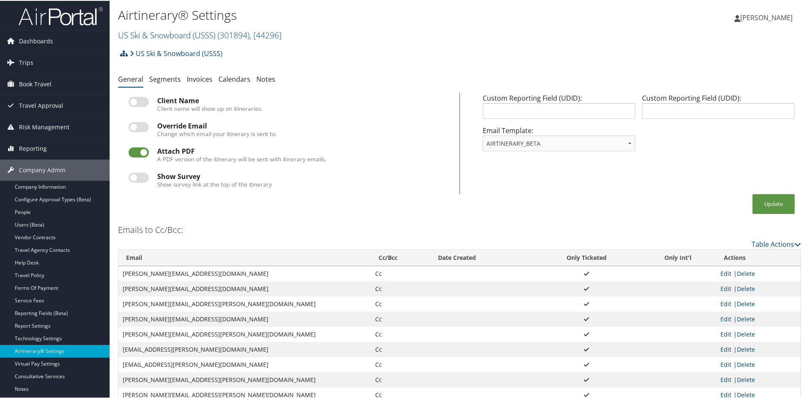
scroll to position [53, 0]
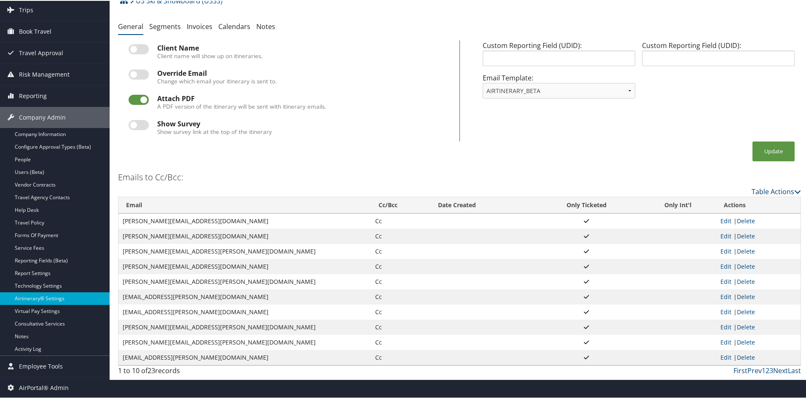
click at [794, 188] on icon at bounding box center [797, 191] width 7 height 7
click at [722, 216] on link "Page Length" at bounding box center [741, 218] width 111 height 14
click at [696, 217] on link "25" at bounding box center [741, 219] width 111 height 14
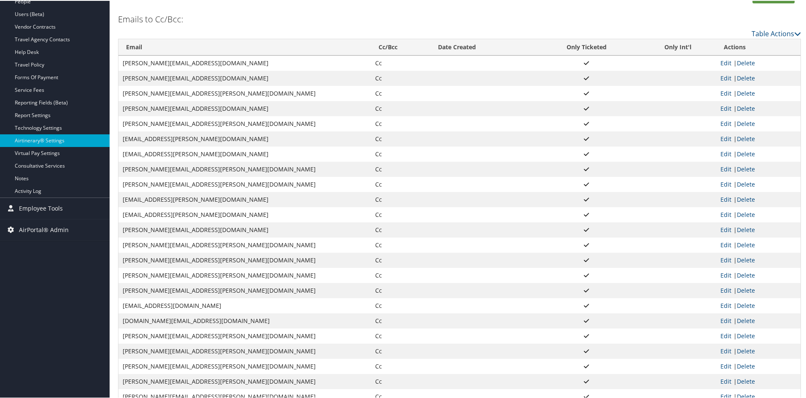
scroll to position [231, 0]
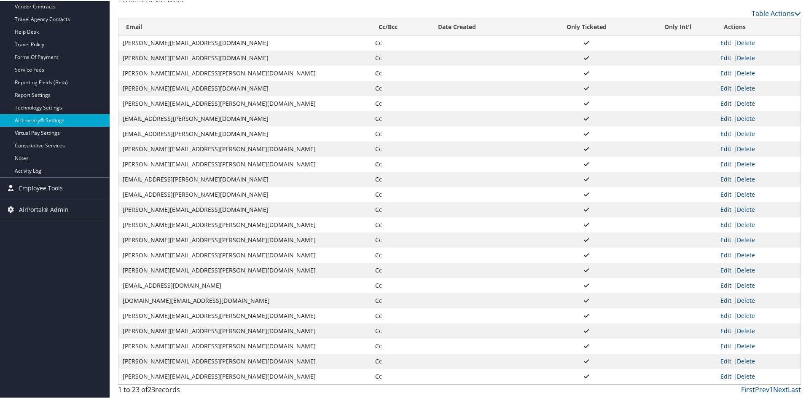
click at [722, 144] on link "Edit" at bounding box center [726, 148] width 11 height 8
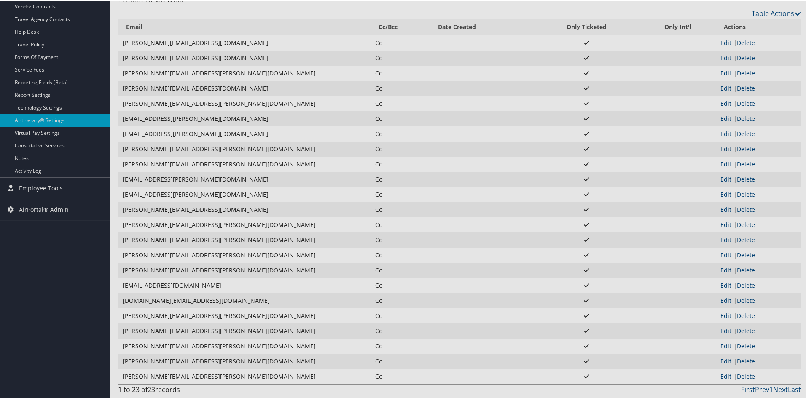
click at [722, 144] on div at bounding box center [405, 199] width 810 height 398
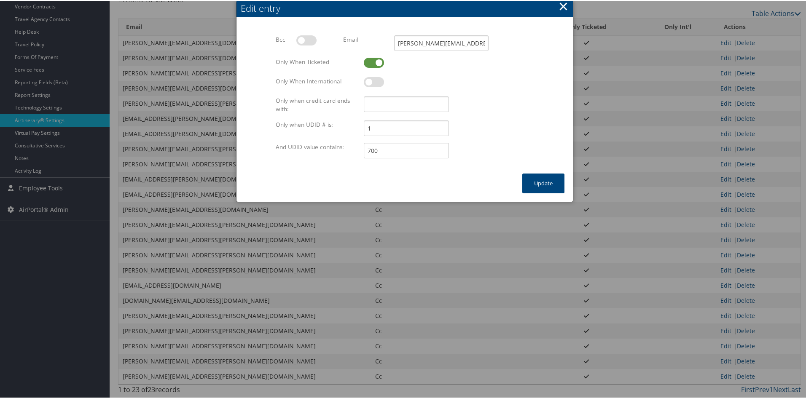
click at [560, 1] on button "×" at bounding box center [564, 5] width 10 height 17
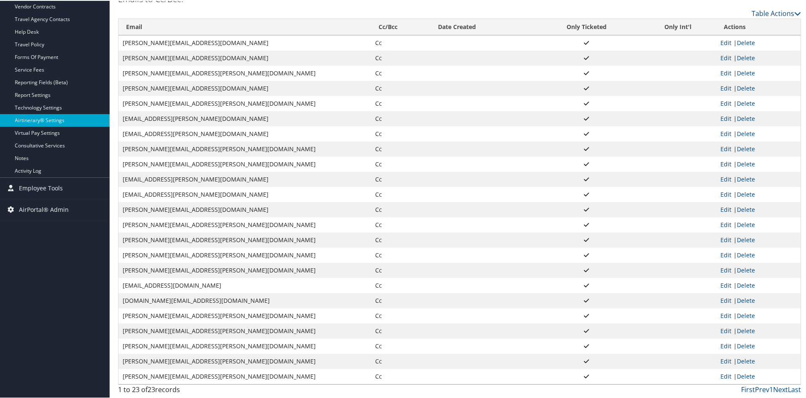
click at [724, 163] on link "Edit" at bounding box center [726, 163] width 11 height 8
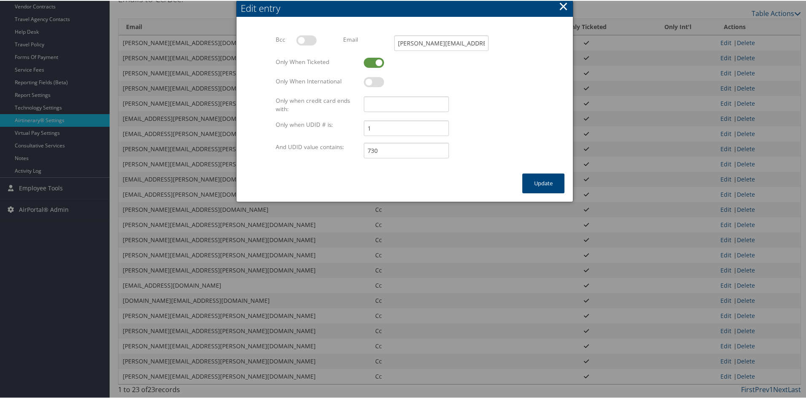
click at [559, 5] on button "×" at bounding box center [564, 5] width 10 height 17
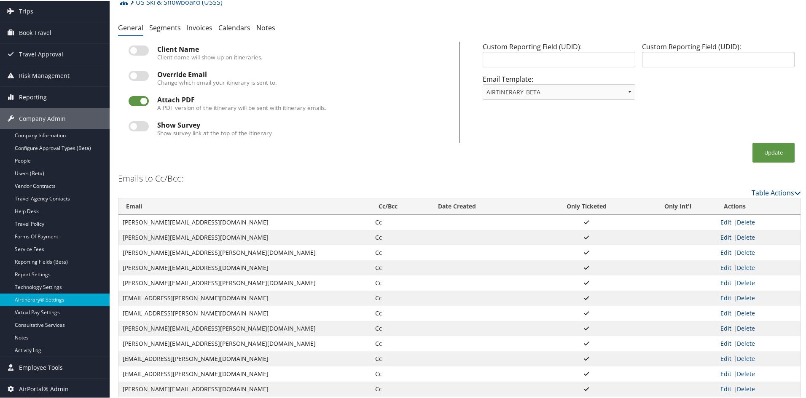
scroll to position [0, 0]
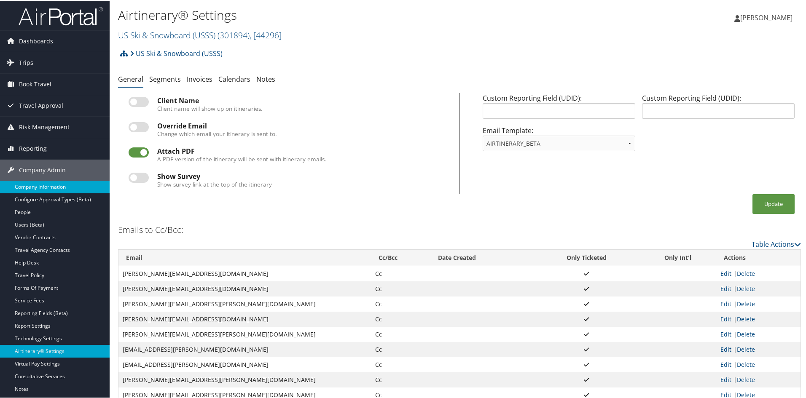
click at [24, 183] on link "Company Information" at bounding box center [55, 186] width 110 height 13
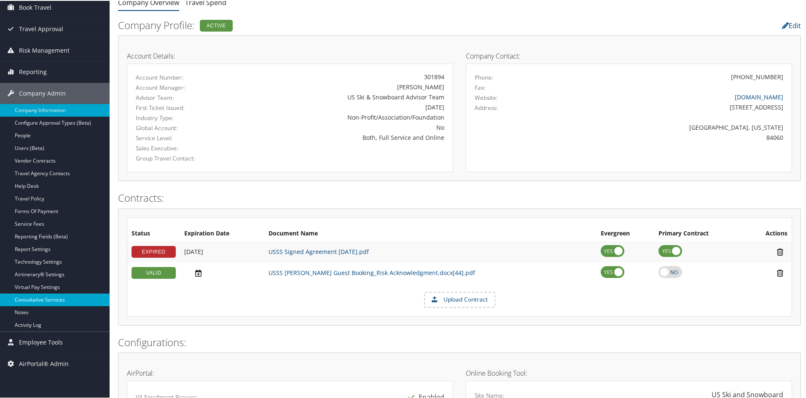
scroll to position [84, 0]
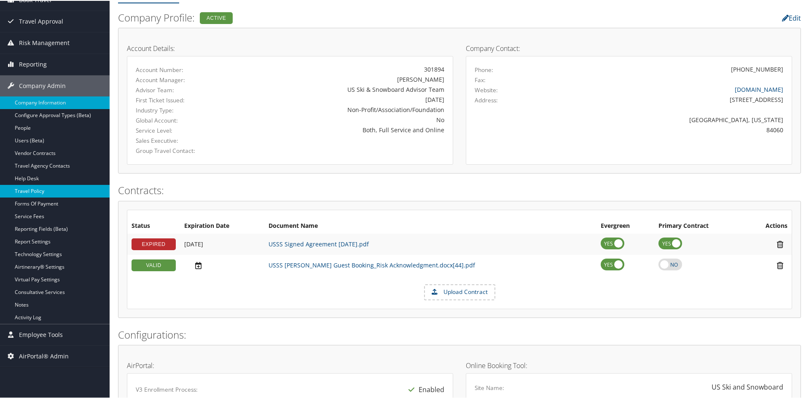
click at [47, 188] on link "Travel Policy" at bounding box center [55, 190] width 110 height 13
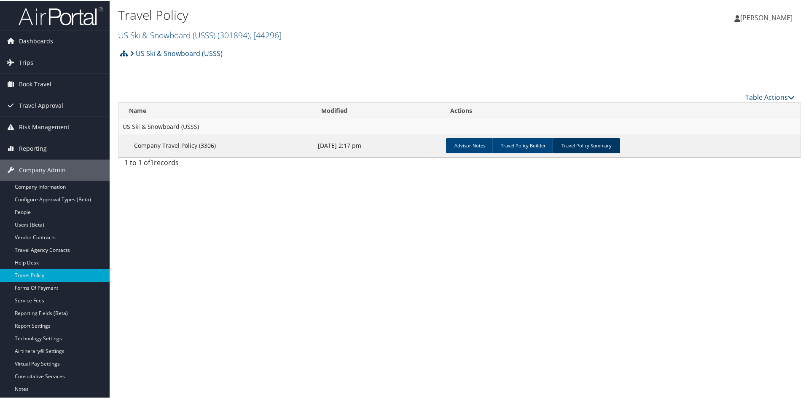
click at [582, 145] on link "Travel Policy Summary" at bounding box center [586, 144] width 67 height 15
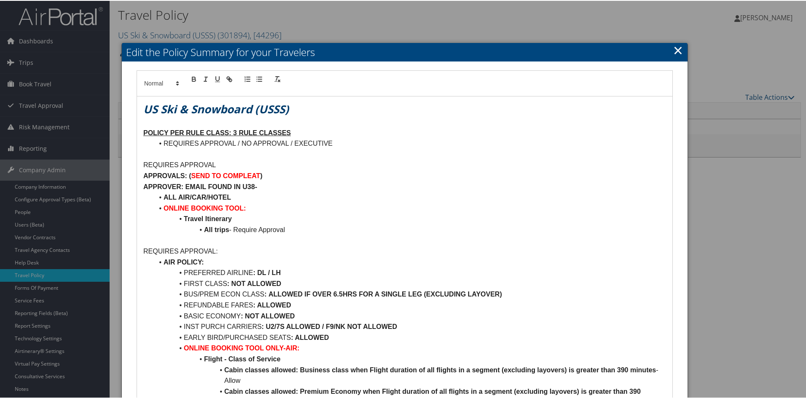
click at [674, 45] on link "×" at bounding box center [678, 49] width 10 height 17
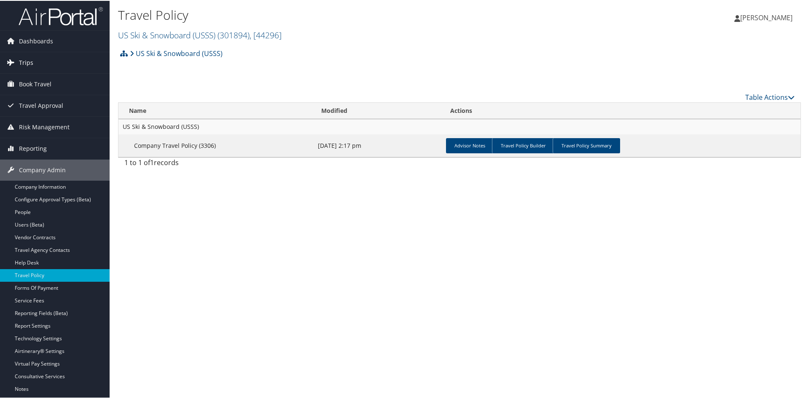
click at [23, 62] on span "Trips" at bounding box center [26, 61] width 14 height 21
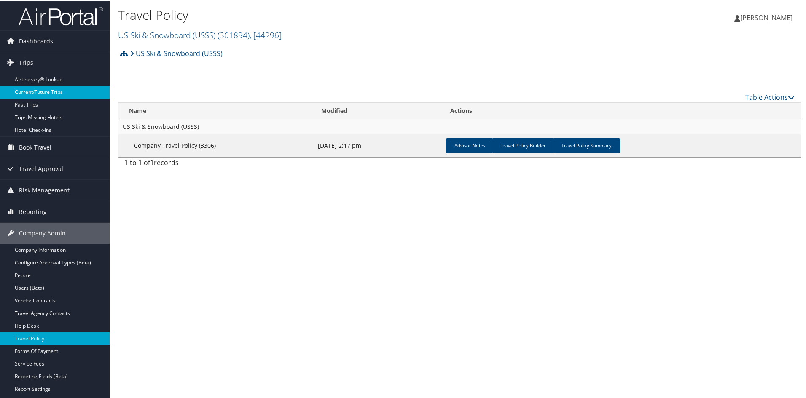
click at [27, 91] on link "Current/Future Trips" at bounding box center [55, 91] width 110 height 13
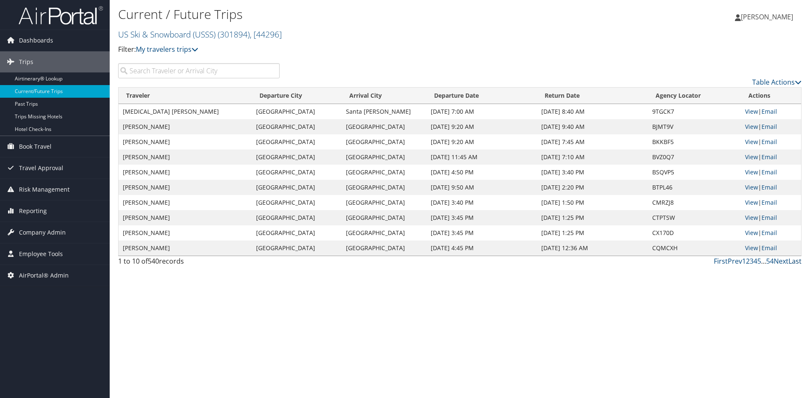
click at [794, 258] on link "Last" at bounding box center [794, 261] width 13 height 9
click at [720, 260] on link "Prev" at bounding box center [719, 261] width 14 height 9
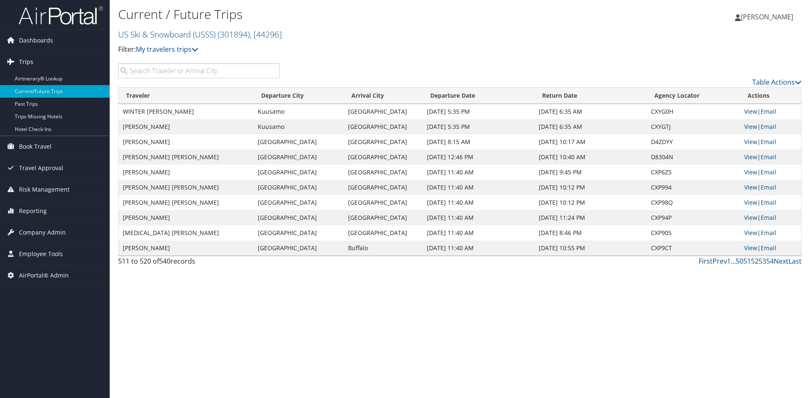
click at [32, 59] on span "Trips" at bounding box center [26, 61] width 14 height 21
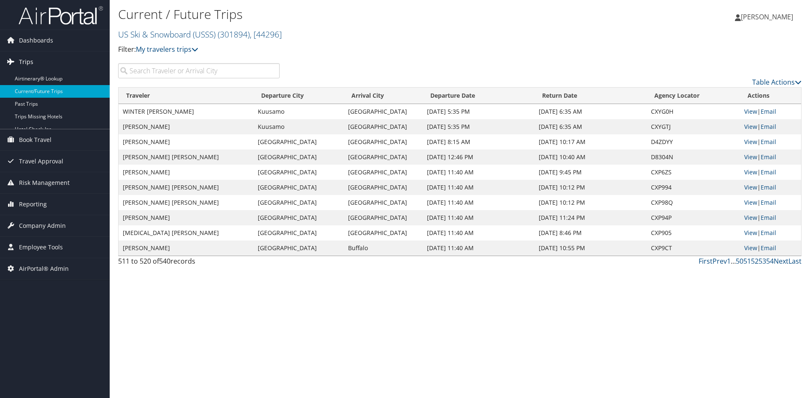
click at [32, 59] on span "Trips" at bounding box center [26, 61] width 14 height 21
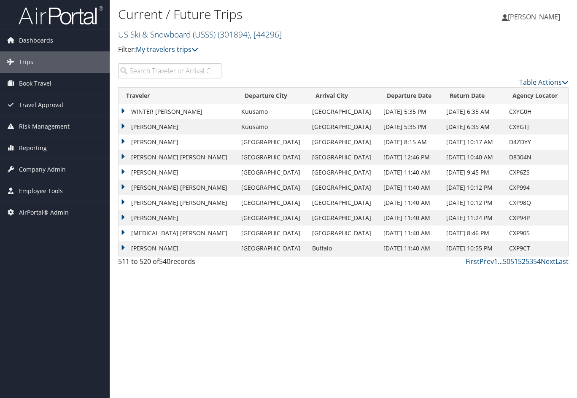
click at [186, 35] on link "US Ski & Snowboard (USSS) ( 301894 ) , [ 44296 ]" at bounding box center [200, 34] width 164 height 11
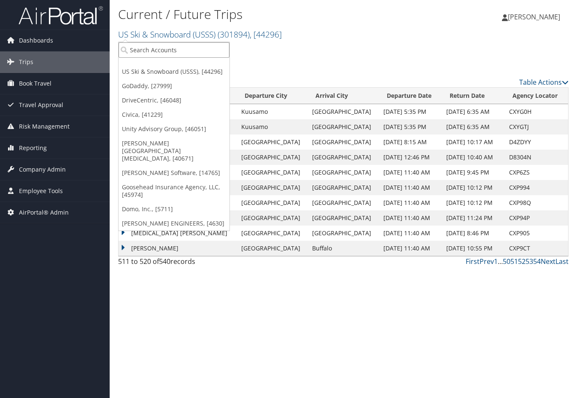
click at [155, 53] on input "search" at bounding box center [173, 50] width 111 height 16
type input "air and"
drag, startPoint x: 161, startPoint y: 50, endPoint x: 156, endPoint y: 50, distance: 4.7
click at [161, 50] on input "air and" at bounding box center [173, 50] width 111 height 16
drag, startPoint x: 156, startPoint y: 50, endPoint x: 116, endPoint y: 43, distance: 41.1
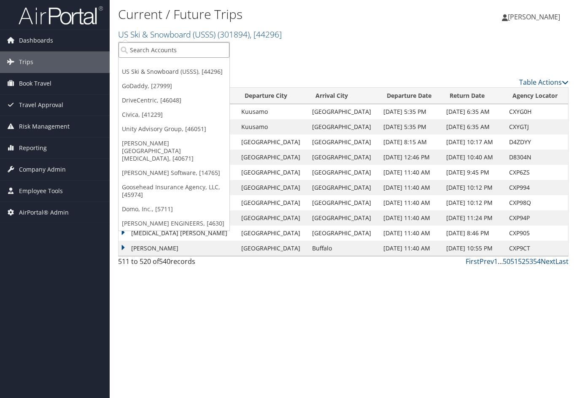
click at [116, 43] on div "Current / Future Trips US Ski & Snowboard (USSS) ( 301894 ) , [ 44296 ] US Ski …" at bounding box center [343, 31] width 467 height 63
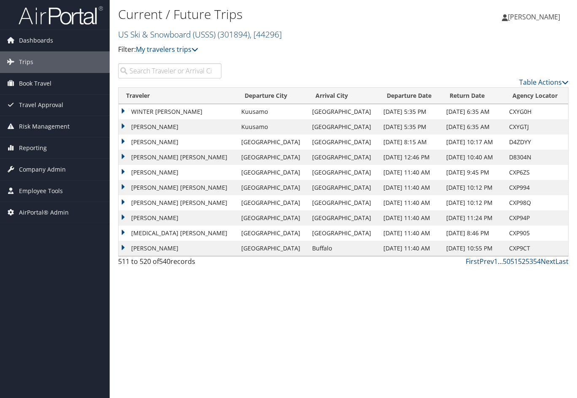
click at [136, 33] on link "US Ski & Snowboard (USSS) ( 301894 ) , [ 44296 ]" at bounding box center [200, 34] width 164 height 11
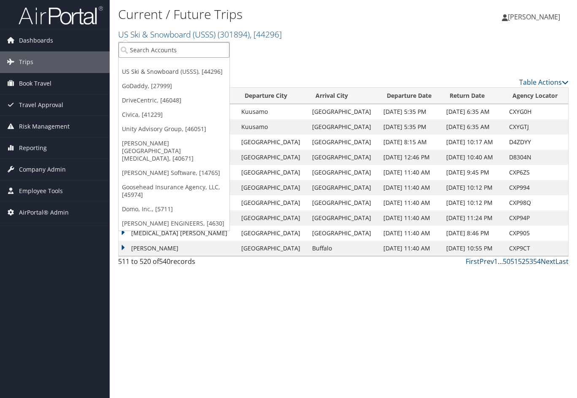
click at [171, 50] on input "search" at bounding box center [173, 50] width 111 height 16
type input "Air &"
click at [30, 172] on span "Company Admin" at bounding box center [42, 169] width 47 height 21
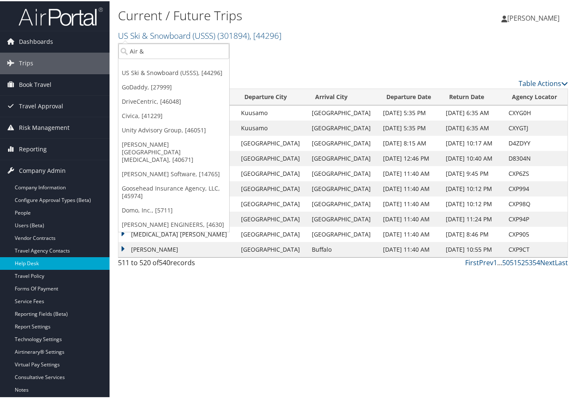
click at [23, 263] on link "Help Desk" at bounding box center [55, 262] width 110 height 13
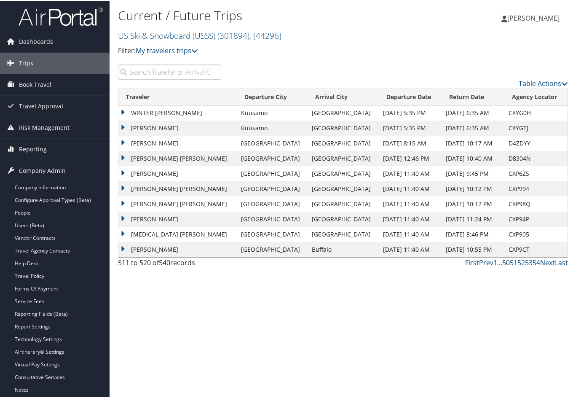
click at [524, 17] on span "[PERSON_NAME]" at bounding box center [534, 16] width 52 height 9
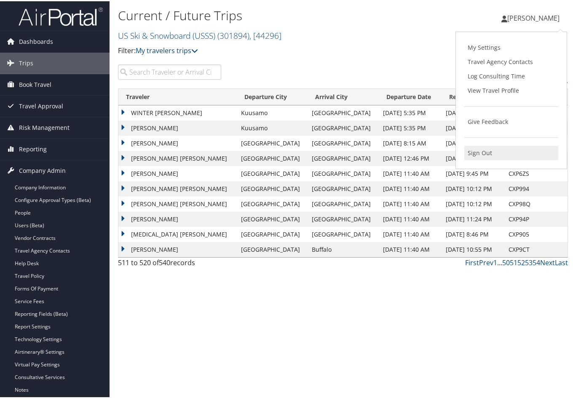
click at [485, 153] on link "Sign Out" at bounding box center [512, 152] width 94 height 14
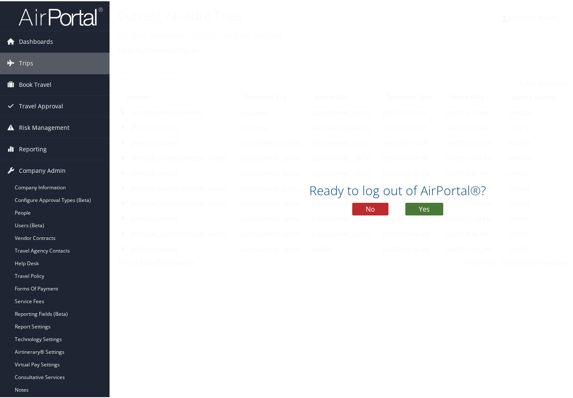
click at [425, 202] on button "Yes" at bounding box center [425, 208] width 38 height 13
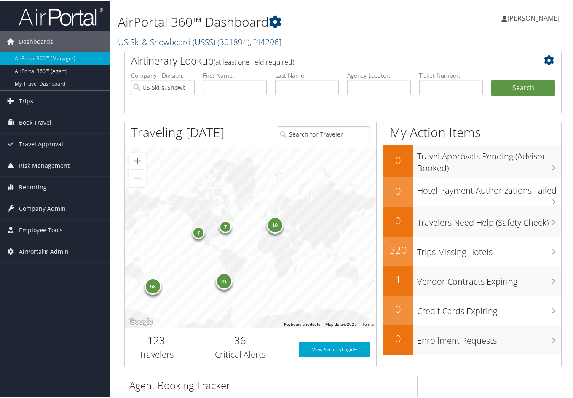
click at [226, 38] on span "( 301894 )" at bounding box center [234, 40] width 32 height 11
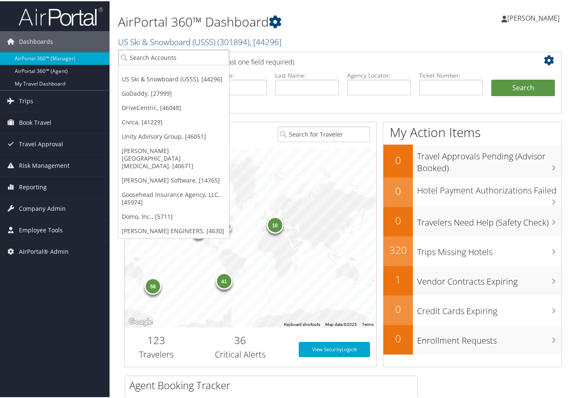
click at [518, 13] on span "[PERSON_NAME]" at bounding box center [534, 16] width 52 height 9
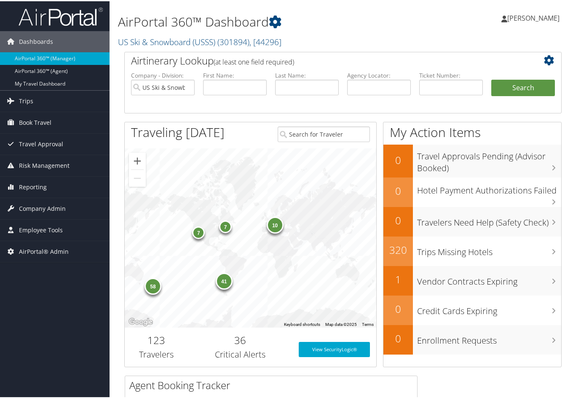
click at [519, 16] on span "[PERSON_NAME]" at bounding box center [534, 16] width 52 height 9
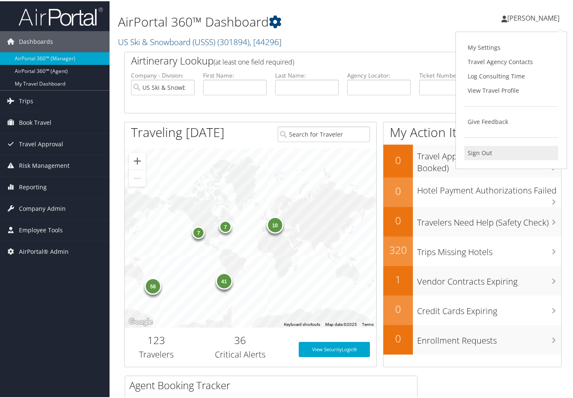
click at [481, 152] on link "Sign Out" at bounding box center [512, 152] width 94 height 14
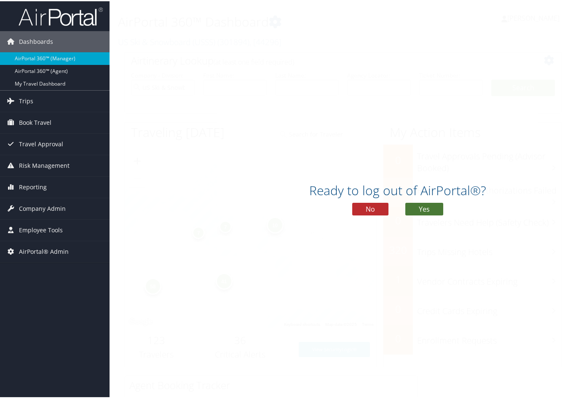
click at [424, 208] on button "Yes" at bounding box center [425, 208] width 38 height 13
